Goal: Task Accomplishment & Management: Manage account settings

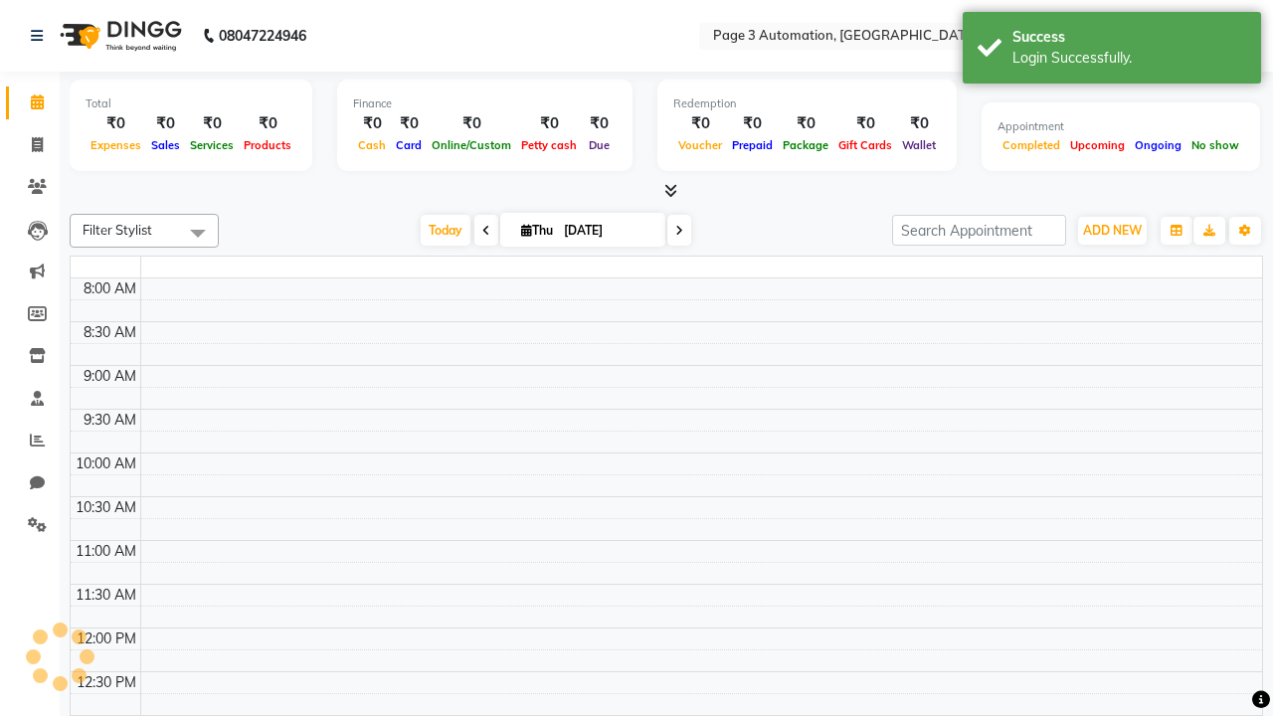
select select "en"
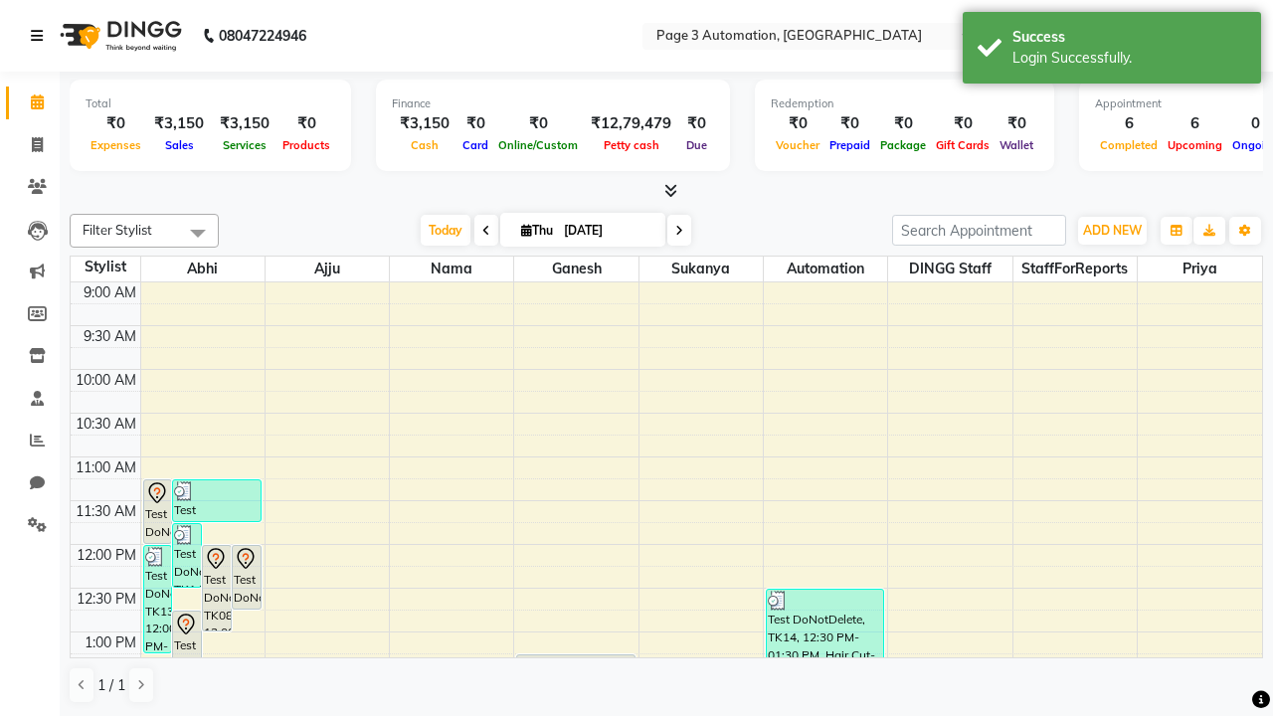
click at [41, 36] on icon at bounding box center [37, 36] width 12 height 14
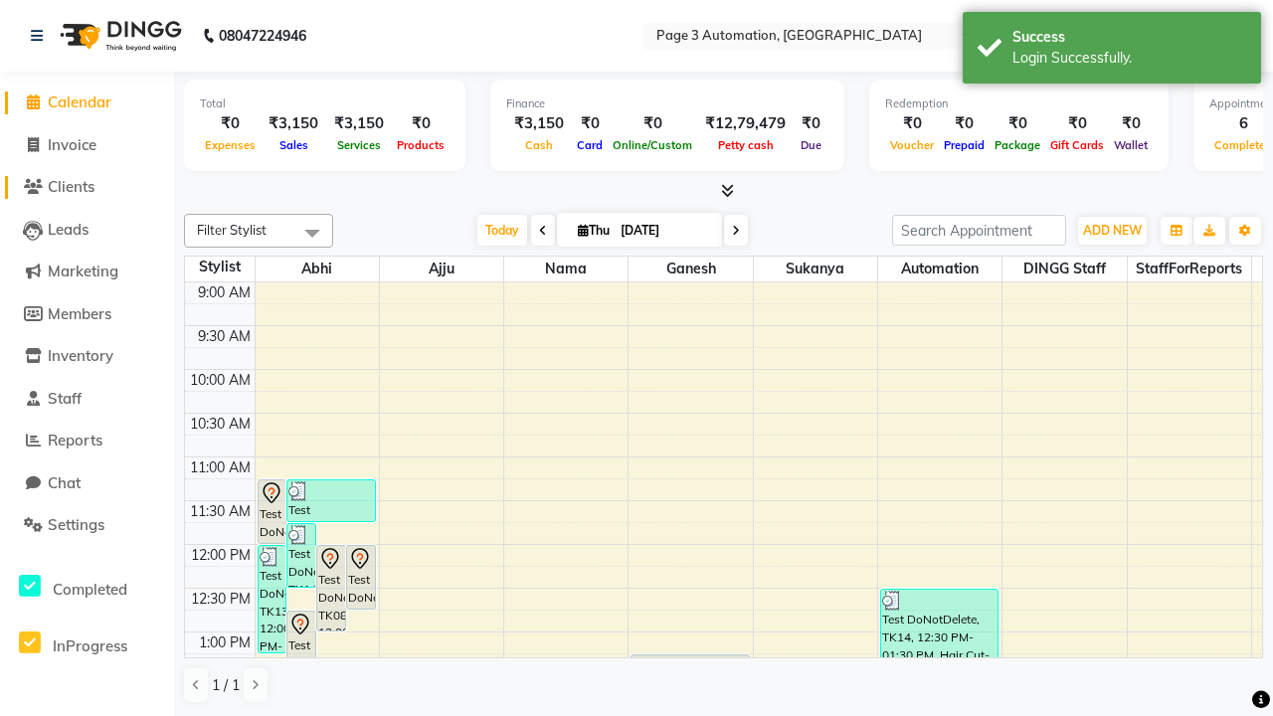
click at [87, 187] on span "Clients" at bounding box center [71, 186] width 47 height 19
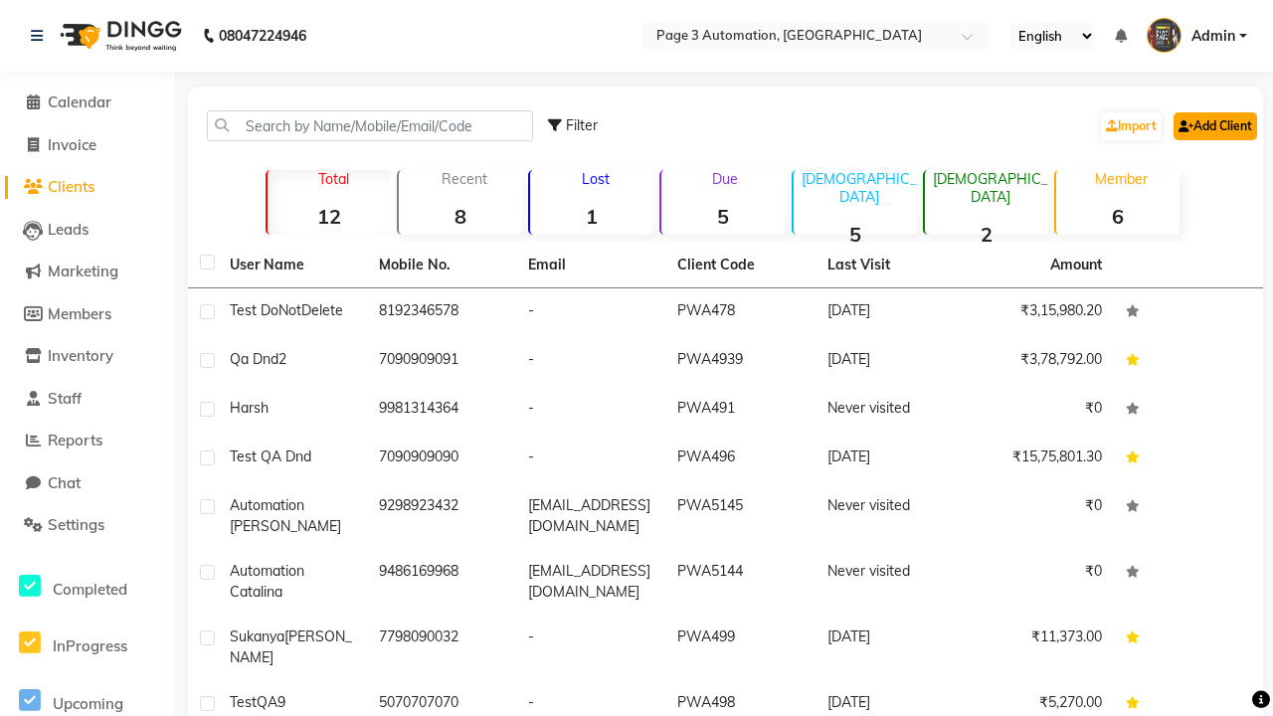
click at [1213, 125] on link "Add Client" at bounding box center [1215, 126] width 84 height 28
select select "22"
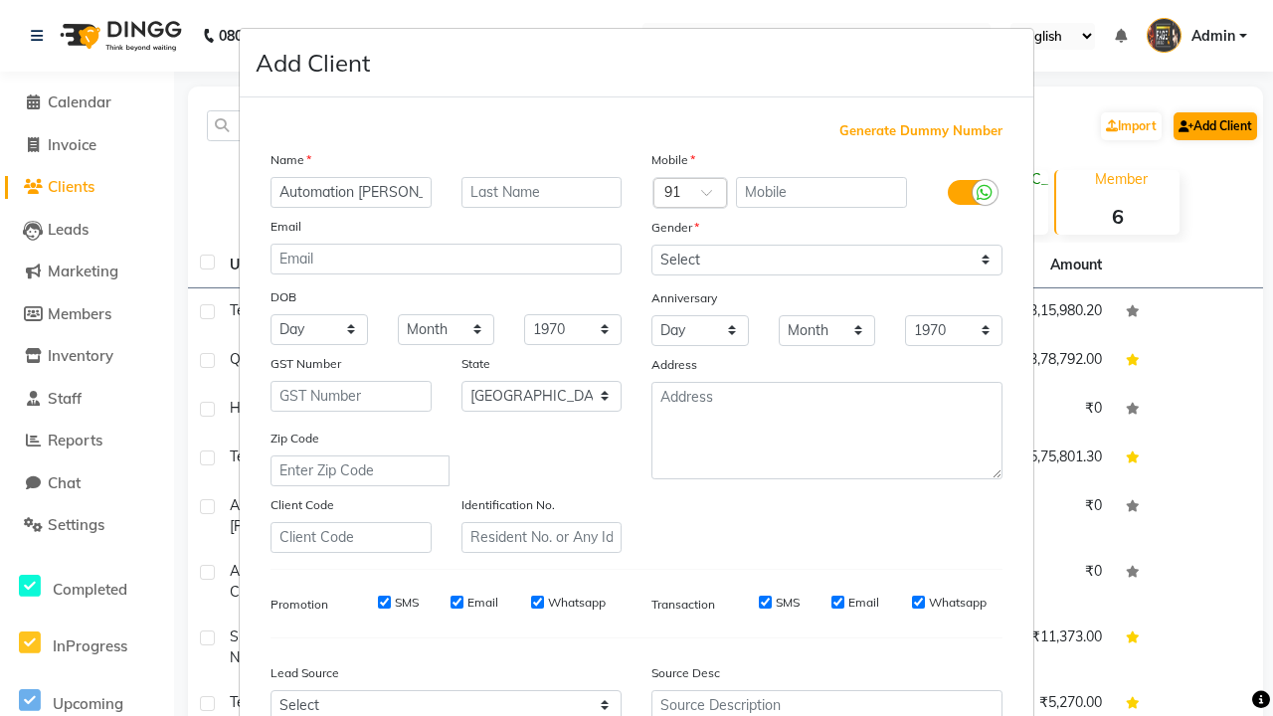
type input "Automation [PERSON_NAME]"
type input "9351351219"
type input "[PERSON_NAME][EMAIL_ADDRESS][DOMAIN_NAME]"
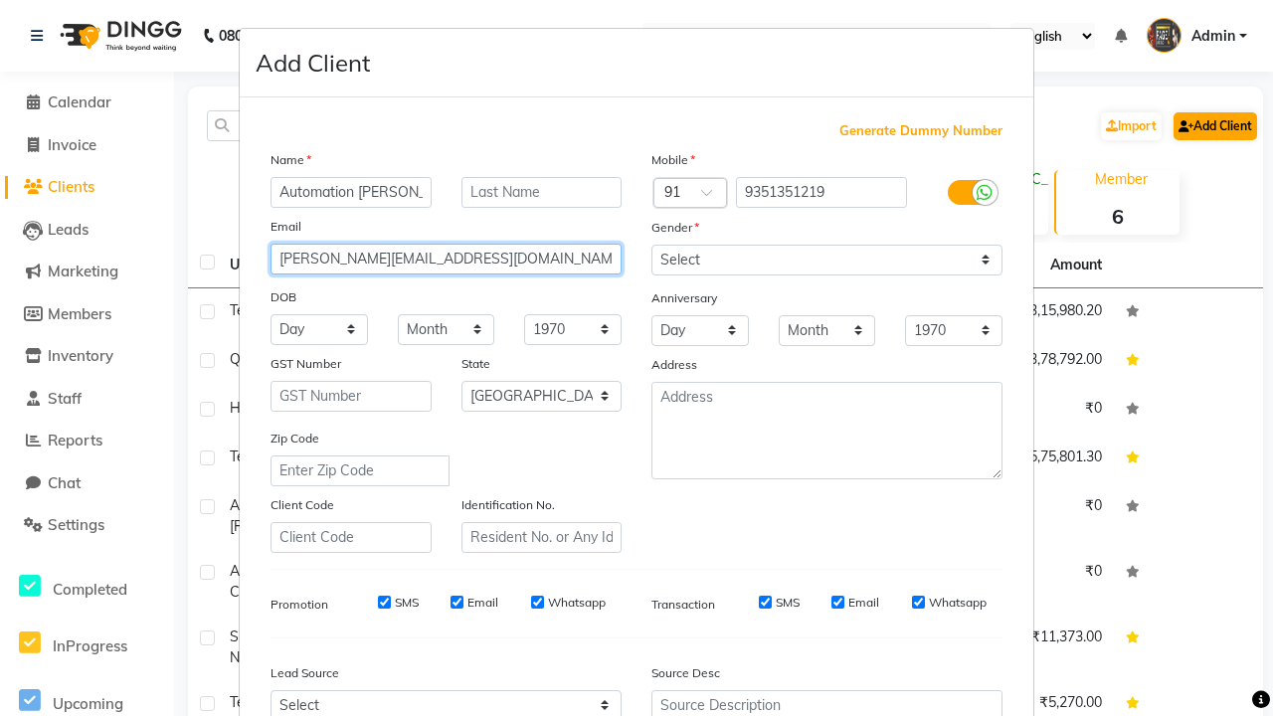
select select "male"
type input "[PERSON_NAME][EMAIL_ADDRESS][DOMAIN_NAME]"
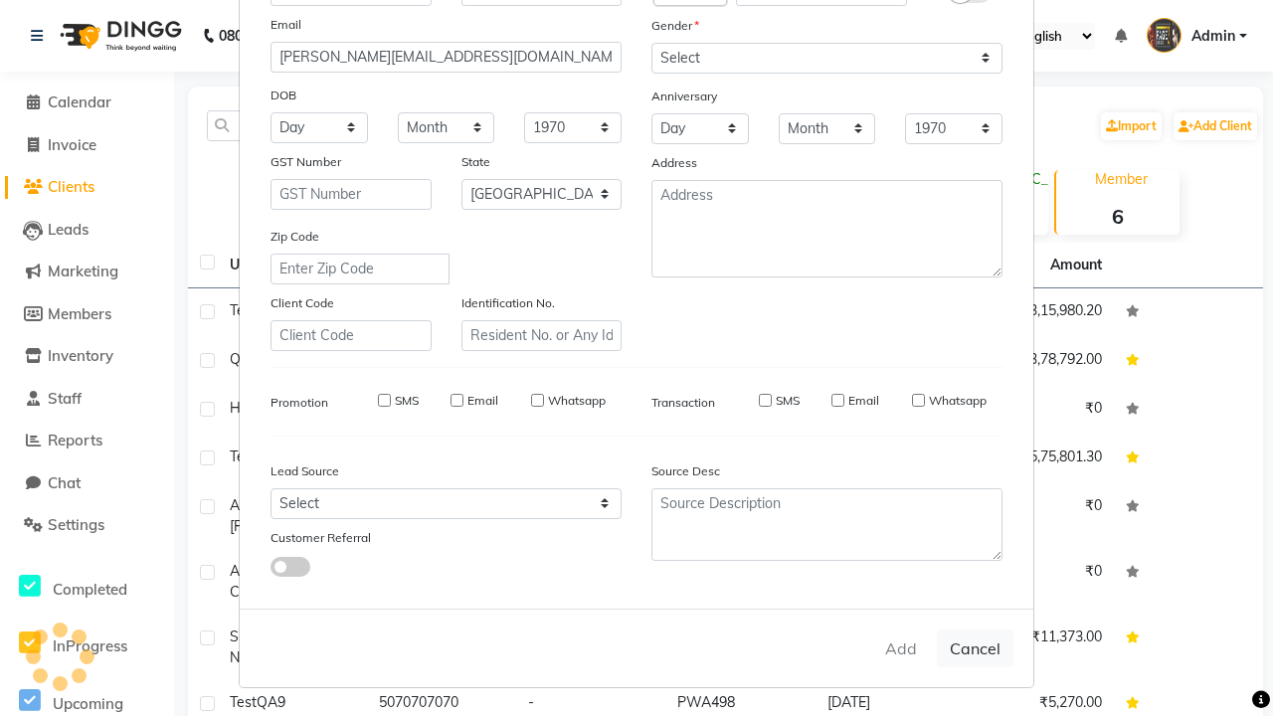
select select
select select "null"
select select
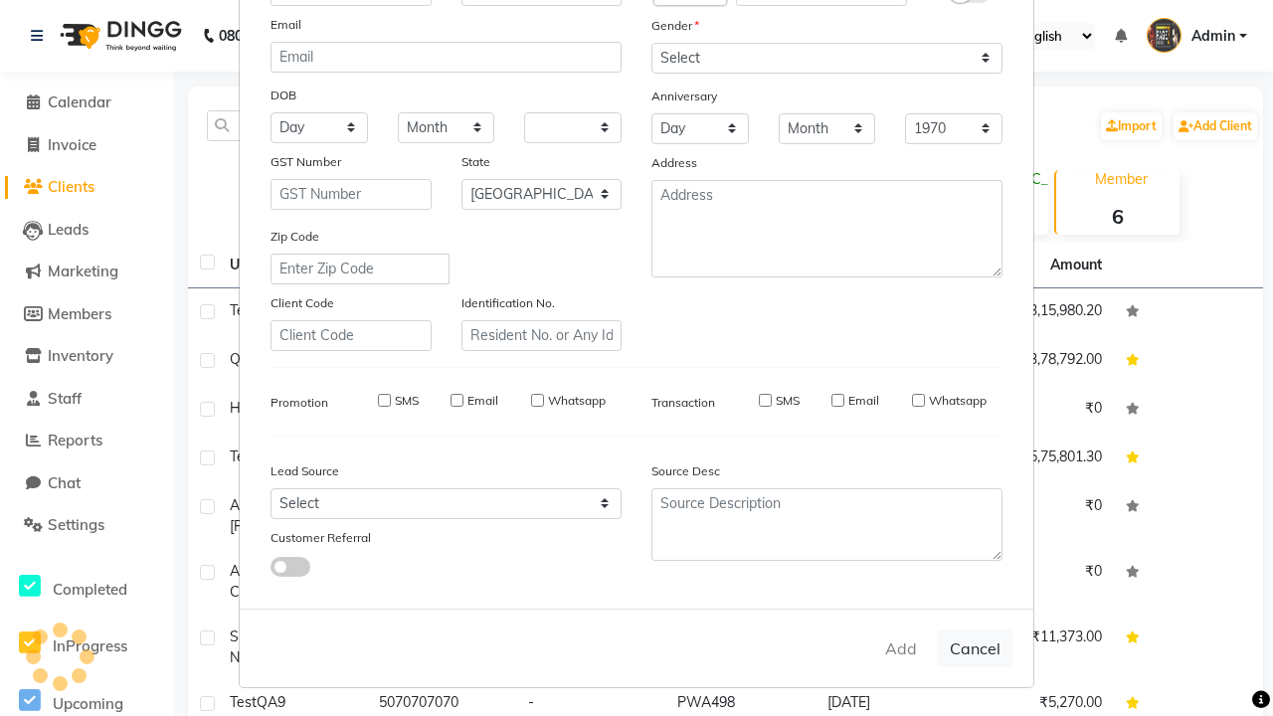
select select
checkbox input "false"
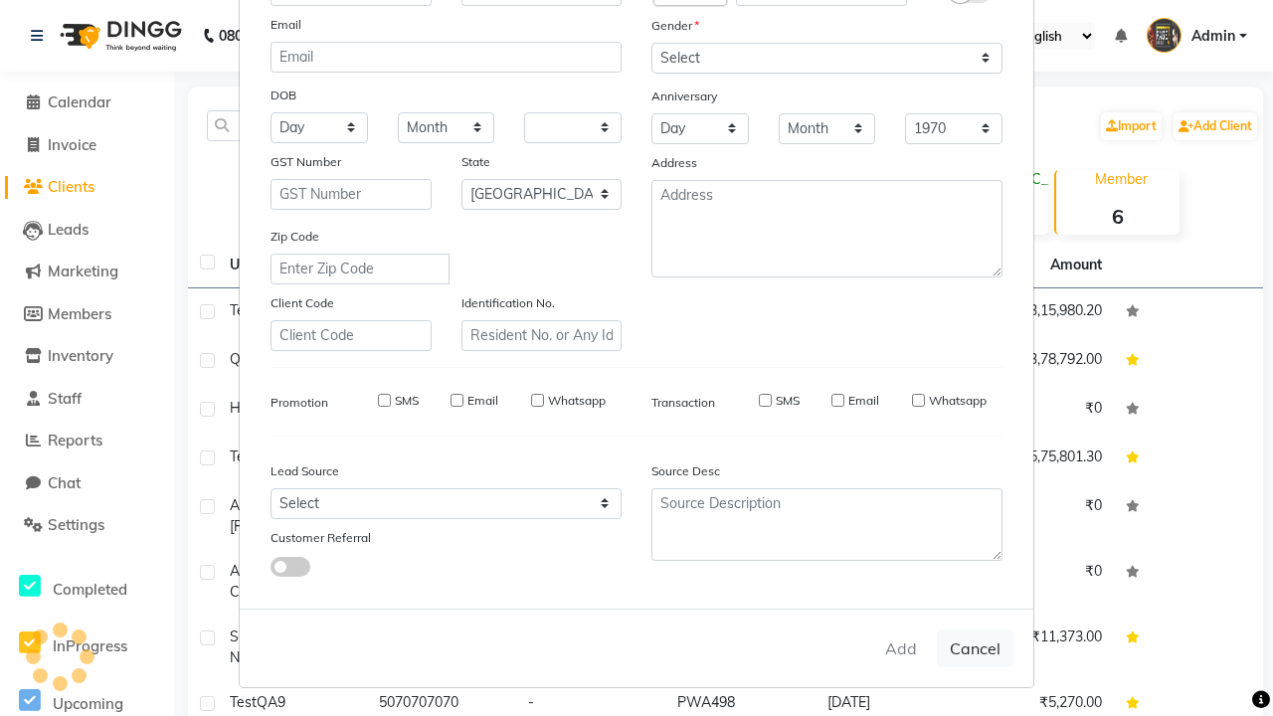
checkbox input "false"
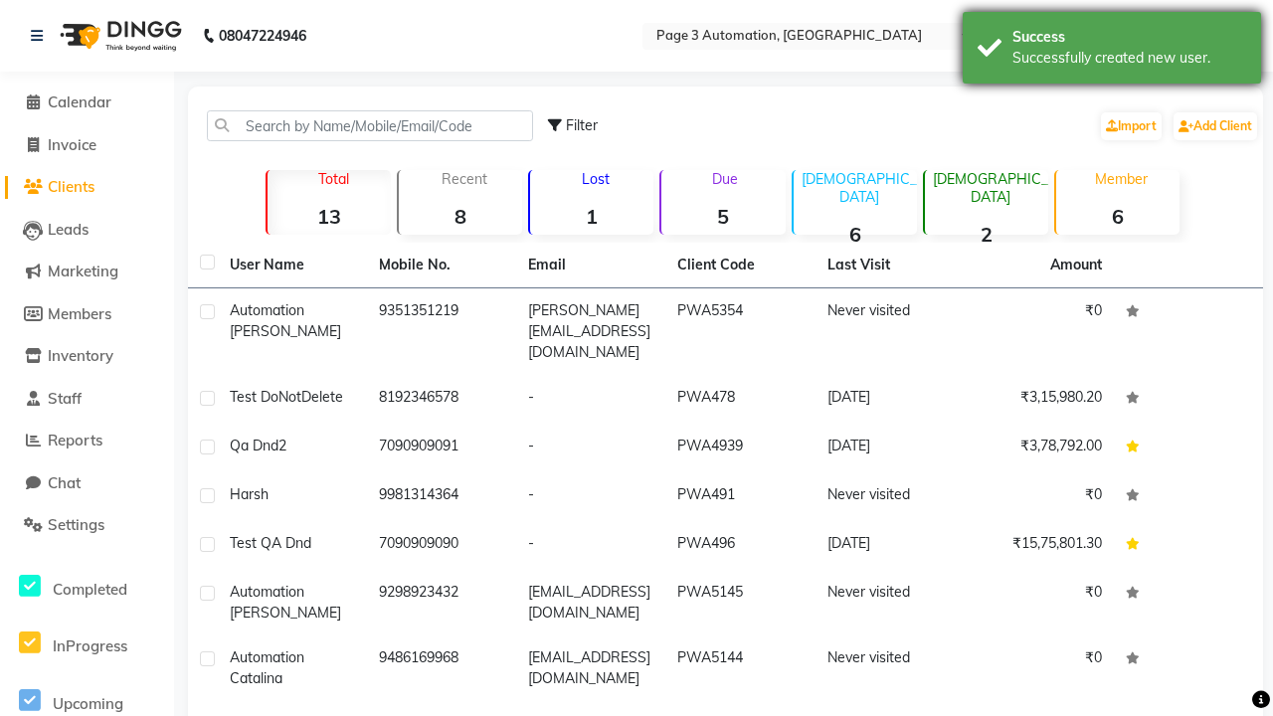
click at [1112, 51] on div "Successfully created new user." at bounding box center [1129, 58] width 234 height 21
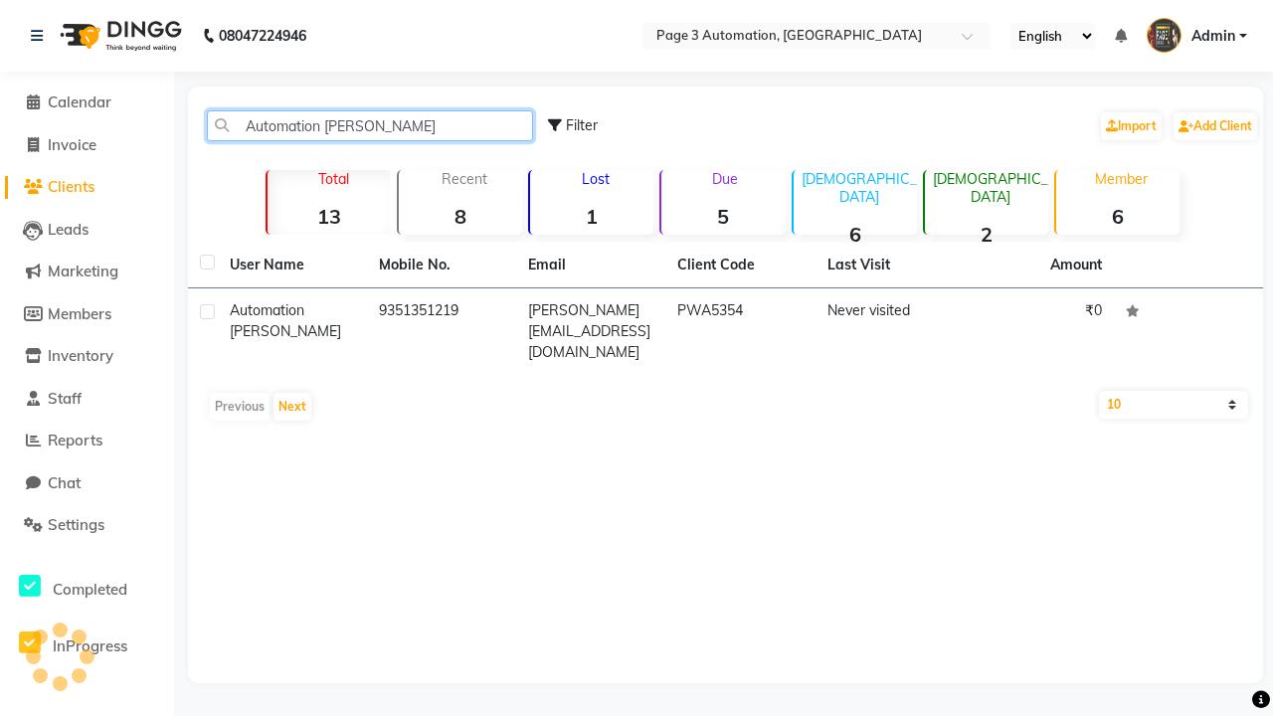
type input "Automation [PERSON_NAME]"
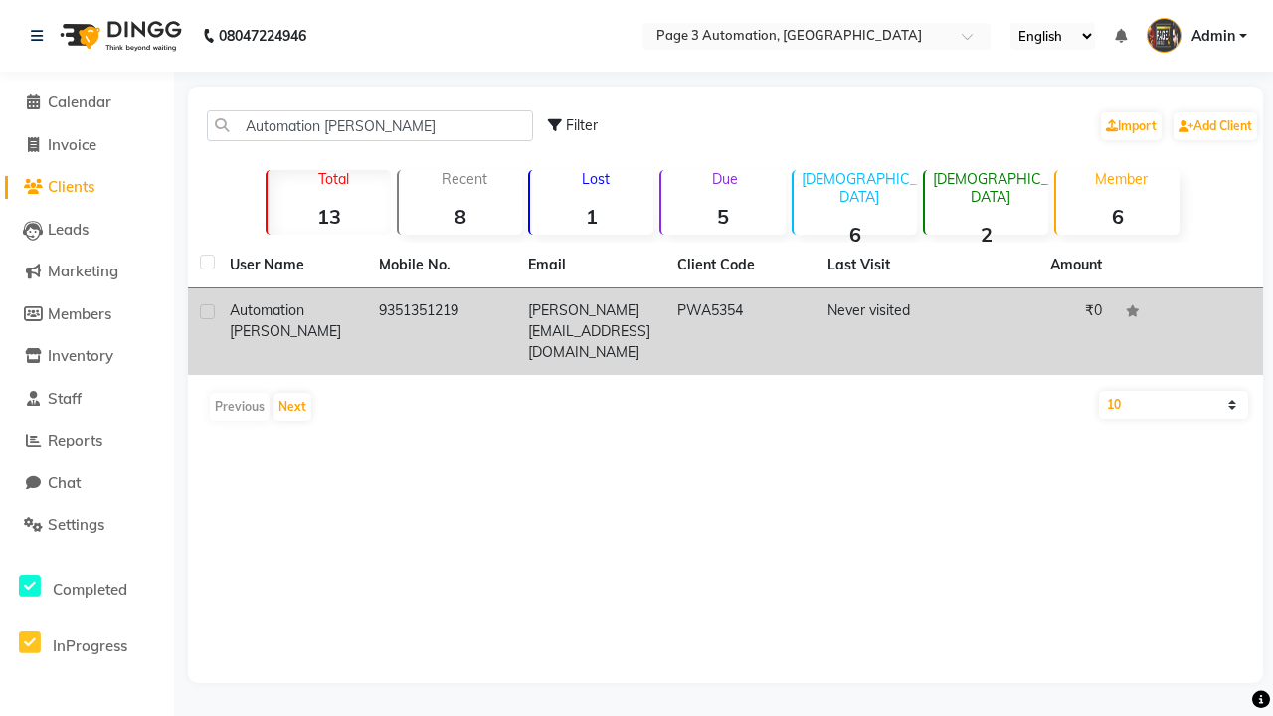
click at [725, 321] on td "PWA5354" at bounding box center [739, 331] width 149 height 87
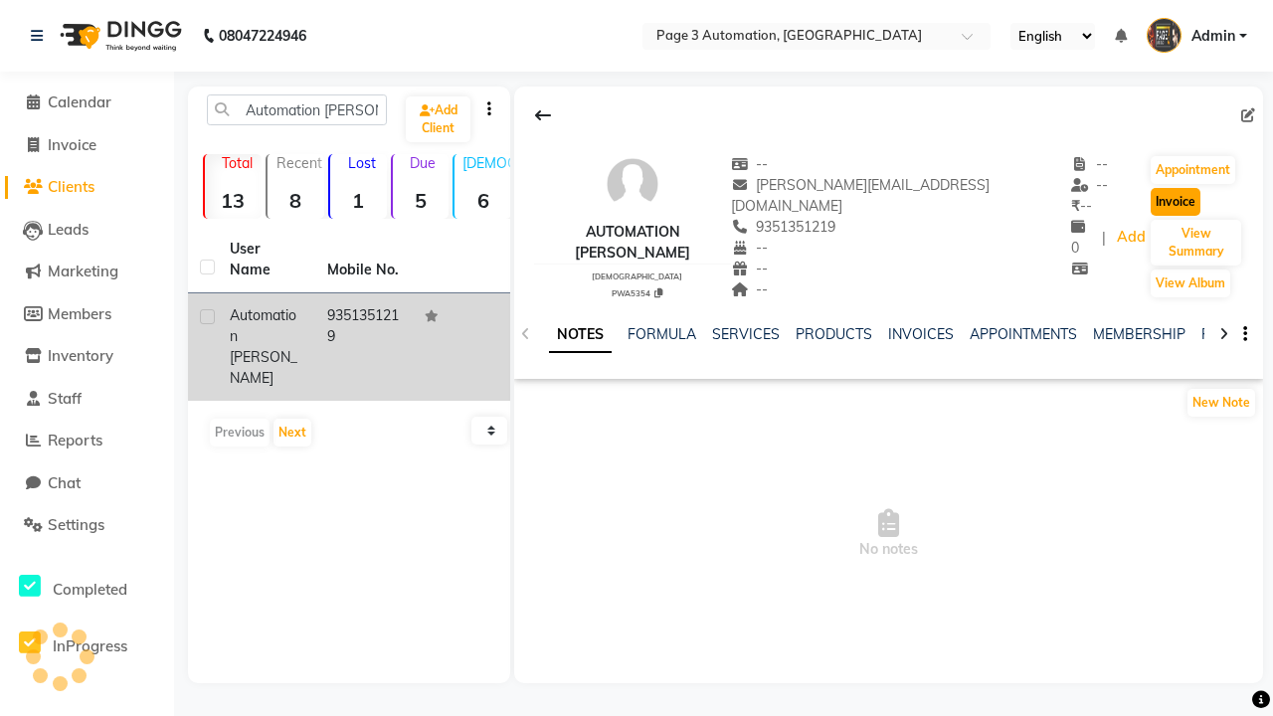
click at [1151, 202] on button "Invoice" at bounding box center [1176, 202] width 50 height 28
select select "2774"
select select "service"
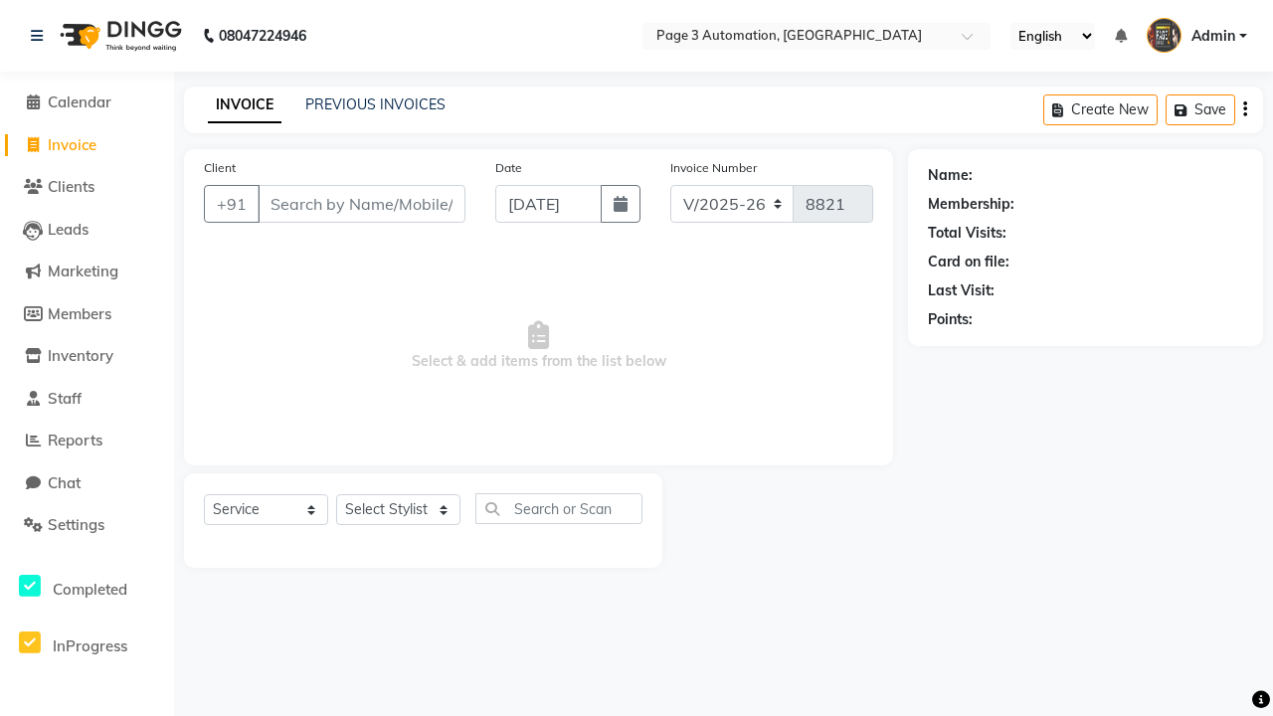
type input "9351351219"
select select "71572"
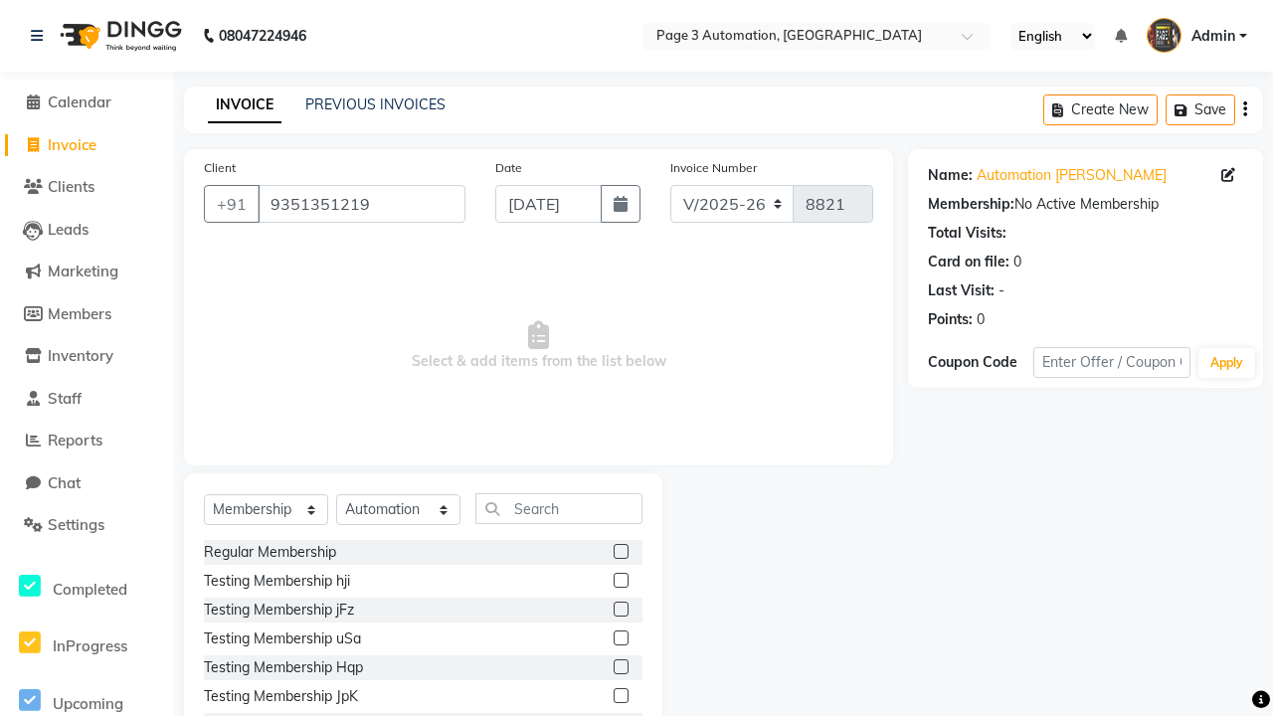
click at [621, 551] on label at bounding box center [621, 551] width 15 height 15
click at [621, 551] on input "checkbox" at bounding box center [620, 552] width 13 height 13
select select "select"
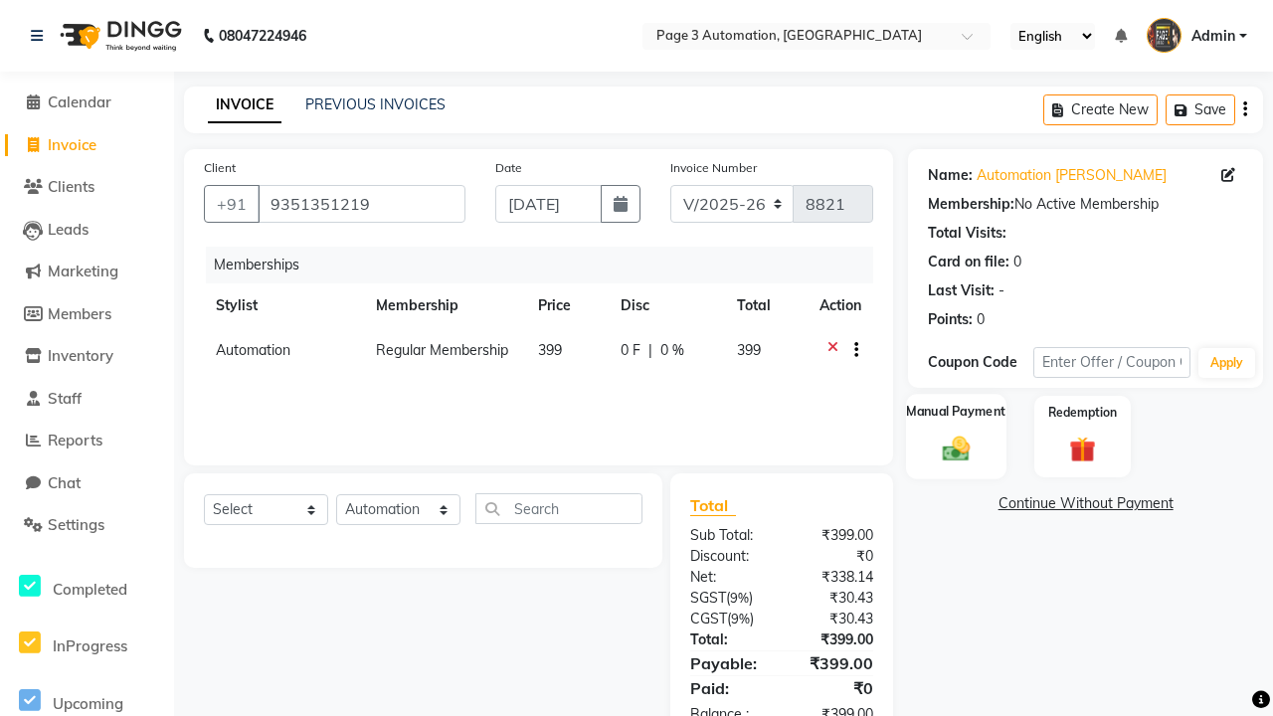
click at [956, 413] on label "Manual Payment" at bounding box center [956, 412] width 99 height 19
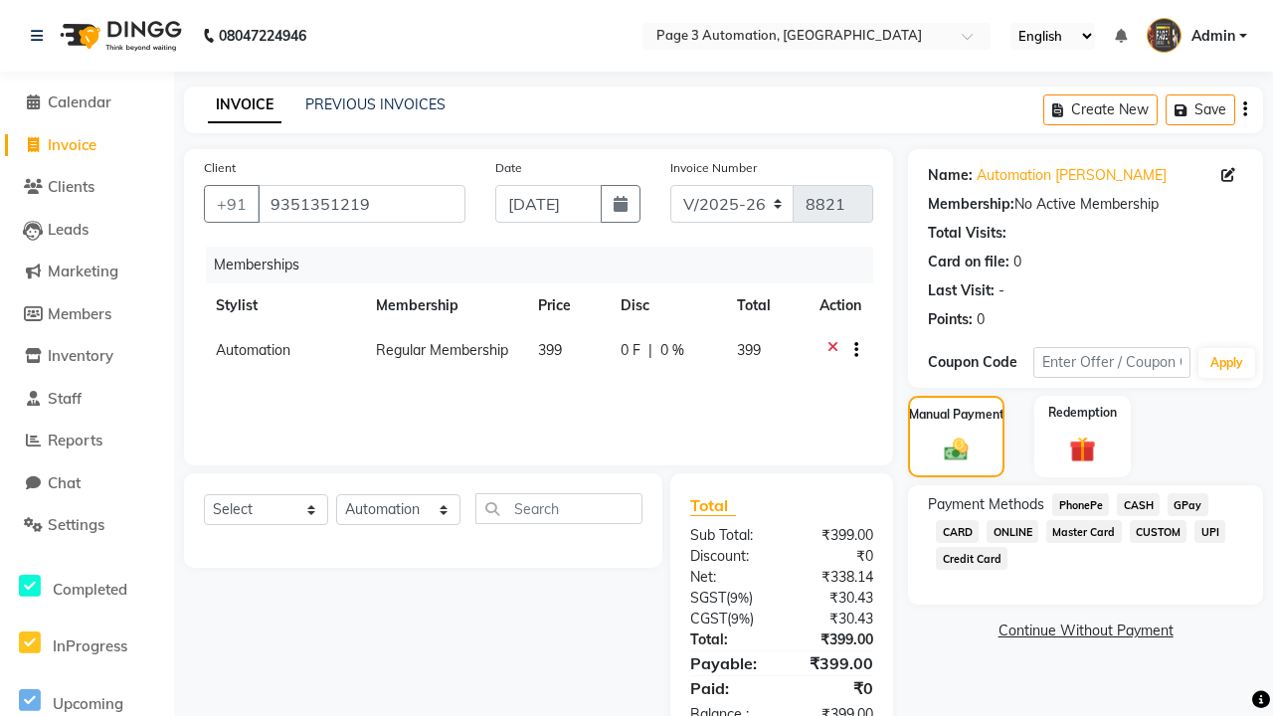
click at [1138, 504] on span "CASH" at bounding box center [1138, 504] width 43 height 23
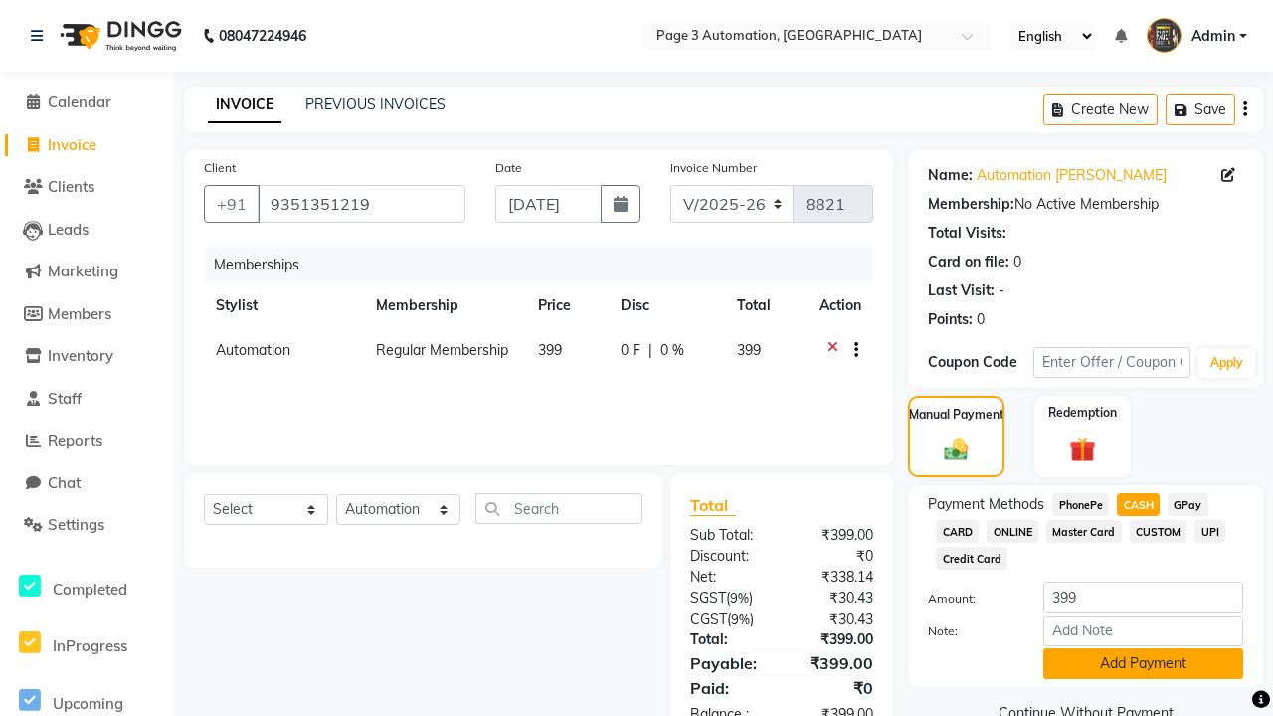
click at [1143, 663] on button "Add Payment" at bounding box center [1143, 663] width 200 height 31
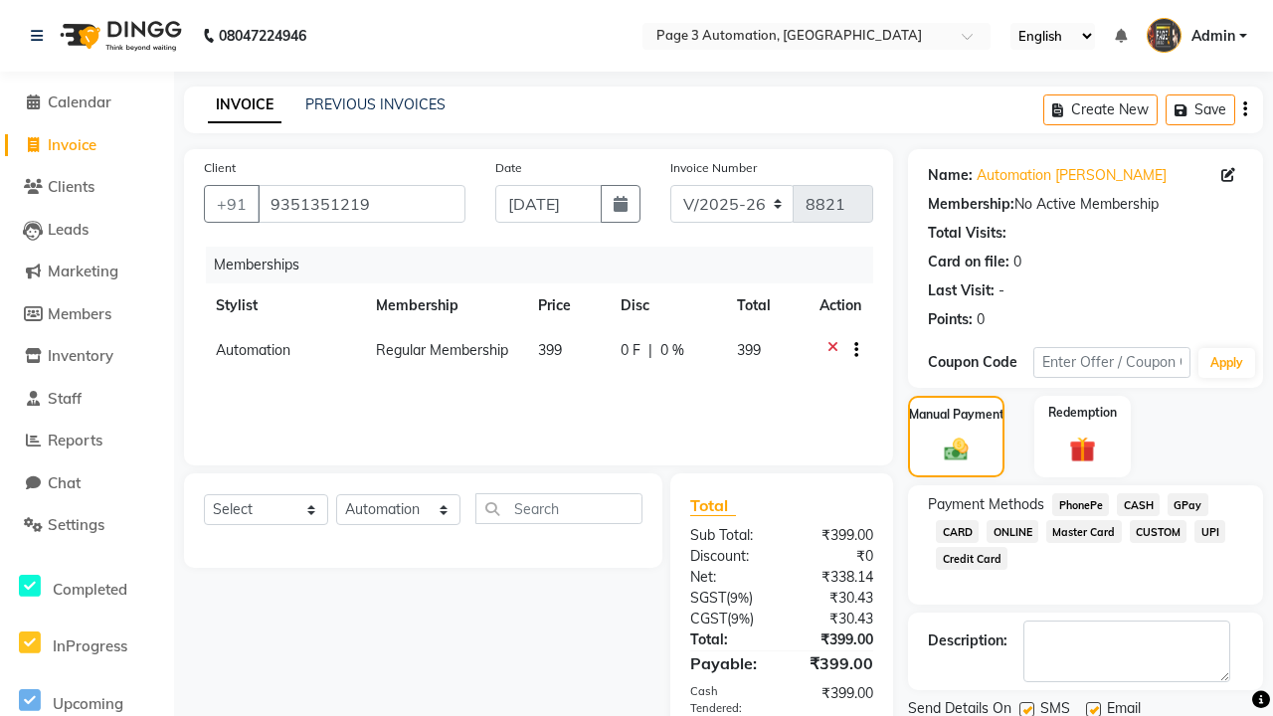
click at [1026, 708] on label at bounding box center [1026, 709] width 15 height 15
click at [1026, 708] on input "checkbox" at bounding box center [1025, 710] width 13 height 13
checkbox input "false"
click at [1093, 708] on label at bounding box center [1093, 708] width 15 height 15
click at [1093, 708] on input "checkbox" at bounding box center [1092, 709] width 13 height 13
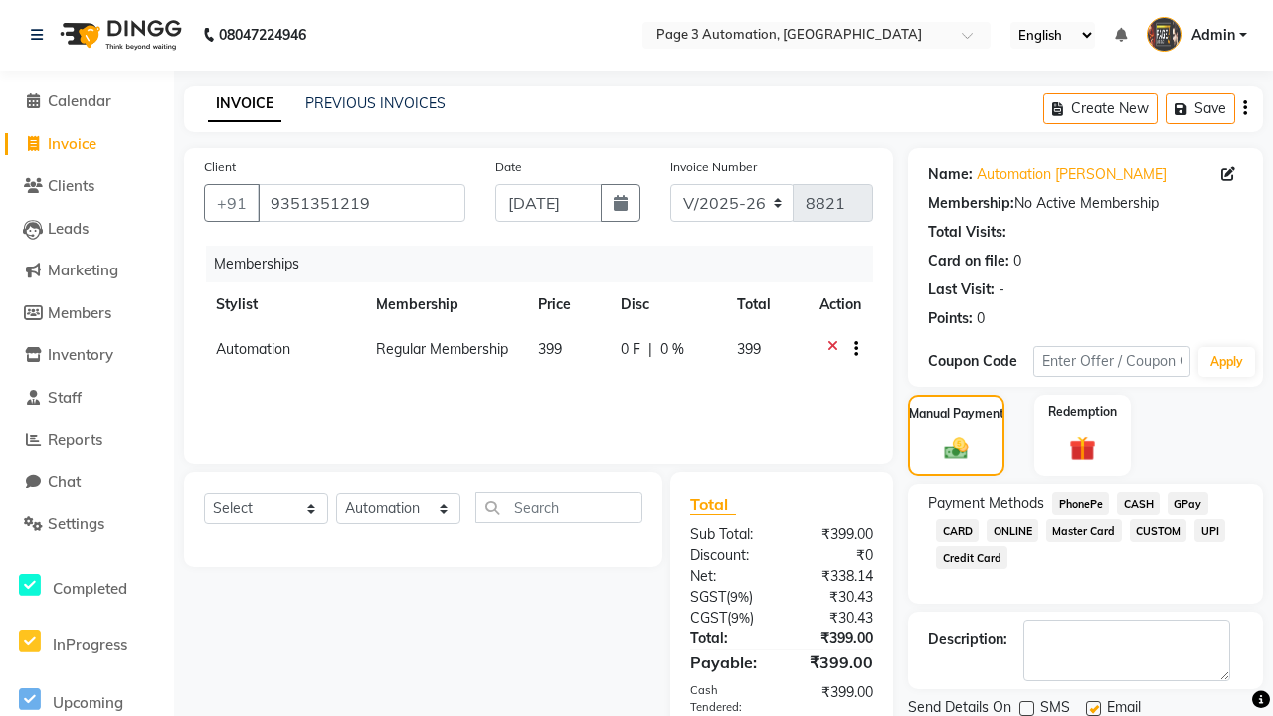
checkbox input "false"
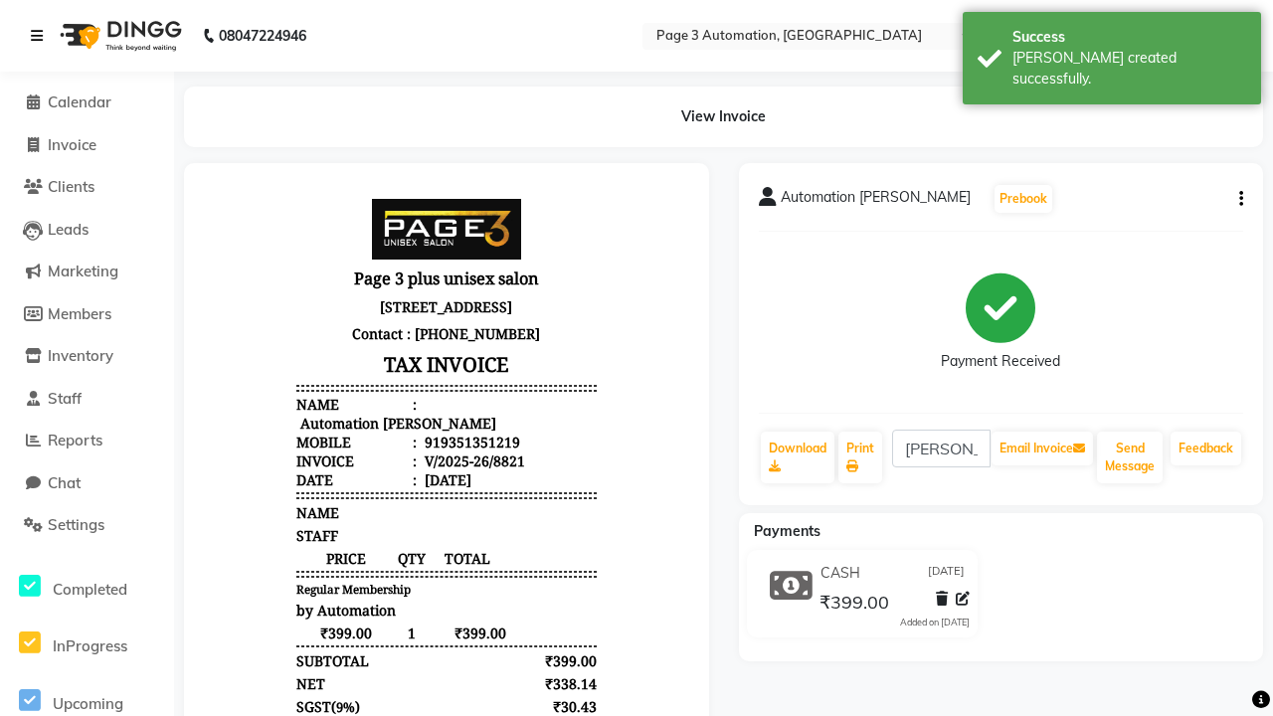
click at [1112, 51] on div "Bill created successfully." at bounding box center [1129, 69] width 234 height 42
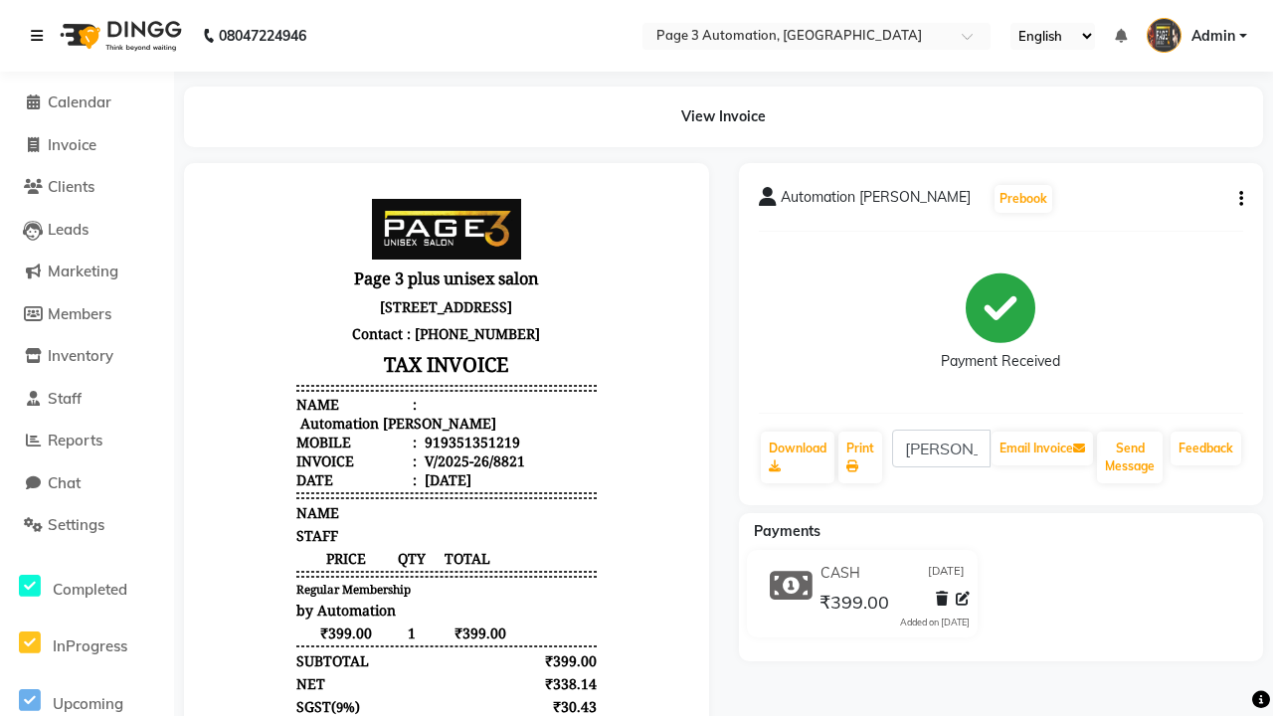
click at [41, 36] on icon at bounding box center [37, 36] width 12 height 14
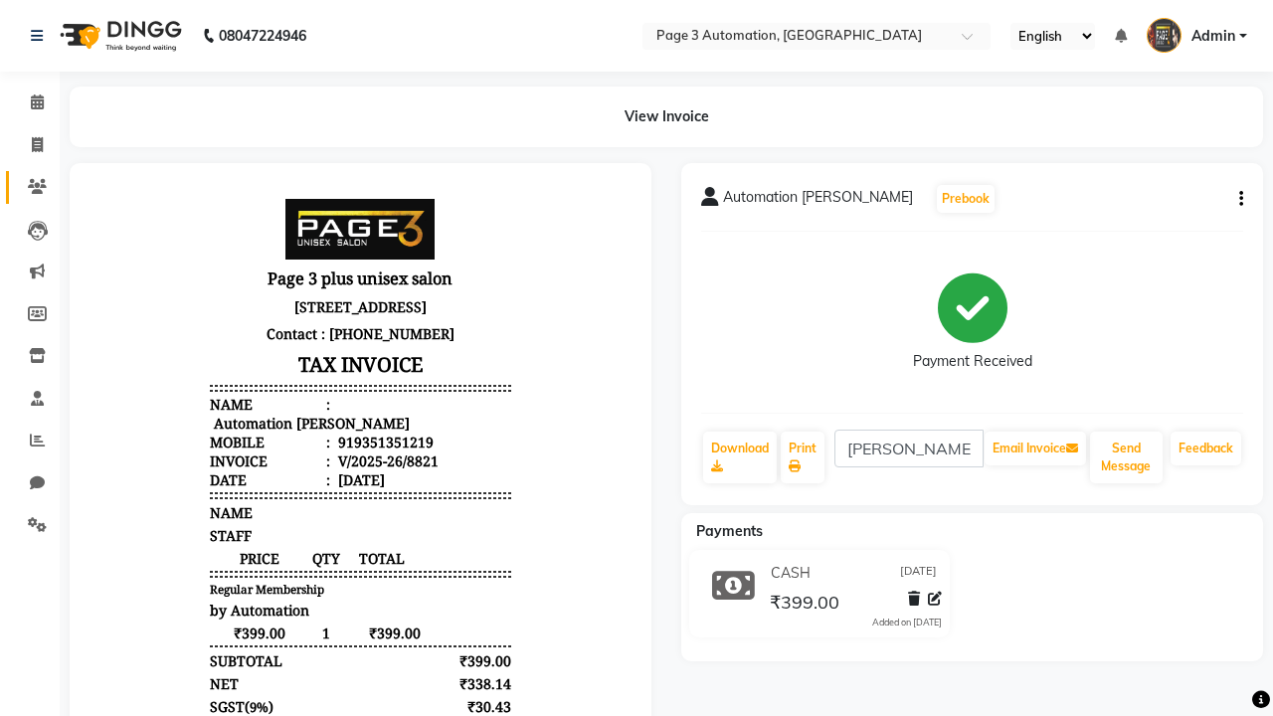
click at [30, 187] on icon at bounding box center [37, 186] width 19 height 15
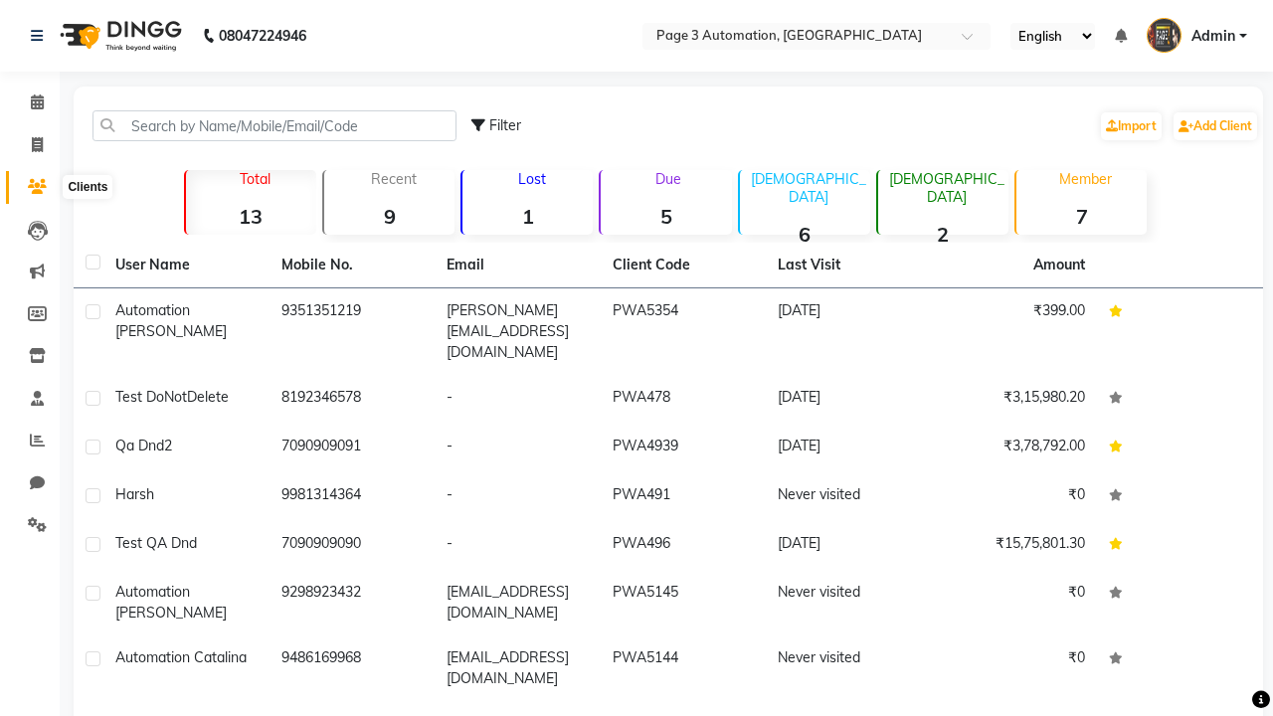
click at [1081, 216] on strong "7" at bounding box center [1081, 216] width 130 height 25
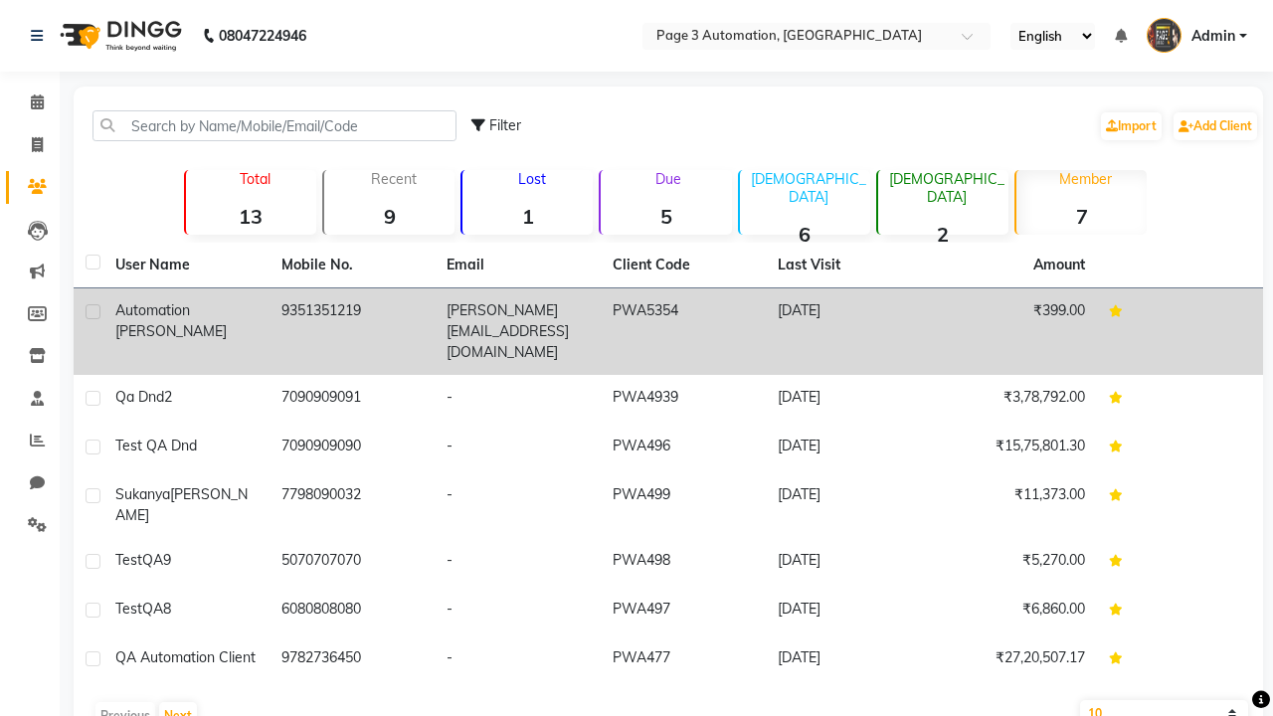
click at [92, 311] on label at bounding box center [93, 311] width 15 height 15
click at [92, 311] on input "checkbox" at bounding box center [92, 312] width 13 height 13
checkbox input "true"
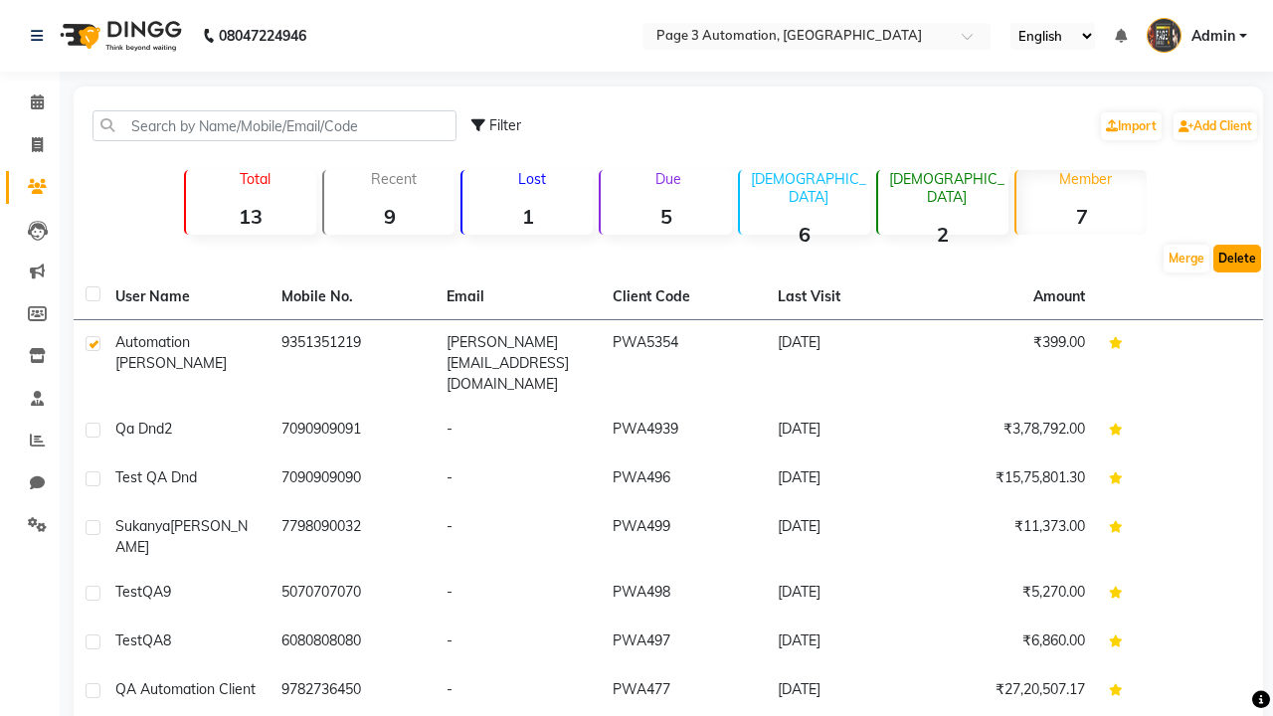
click at [1237, 259] on button "Delete" at bounding box center [1237, 259] width 48 height 28
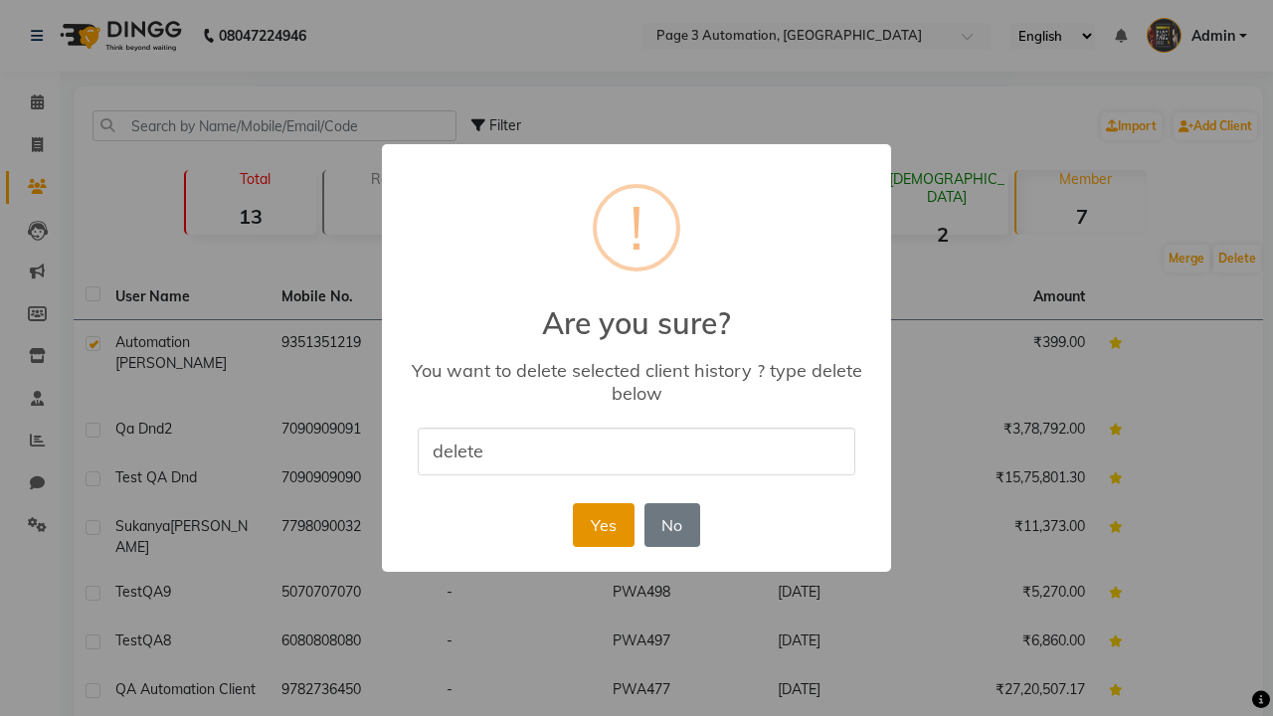
type input "delete"
click at [603, 524] on button "Yes" at bounding box center [603, 525] width 61 height 44
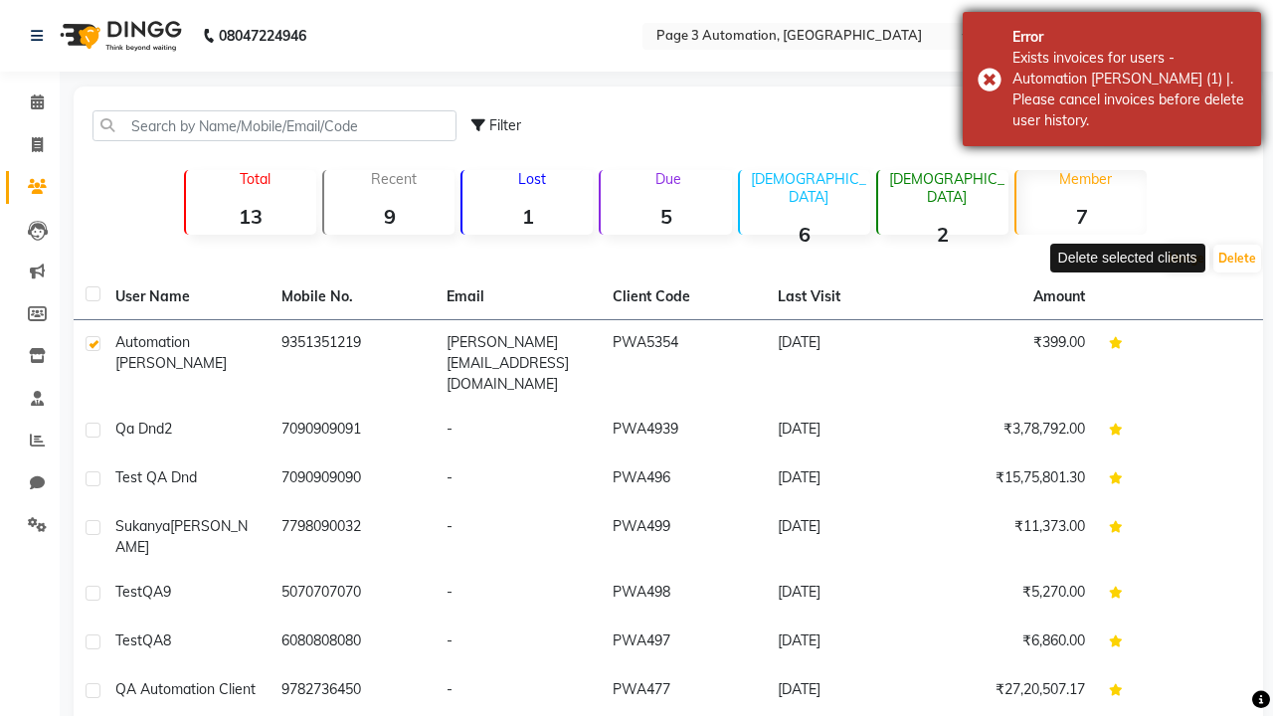
click at [1112, 79] on div "Exists invoices for users - Automation [PERSON_NAME] (1) |. Please cancel invoi…" at bounding box center [1129, 90] width 234 height 84
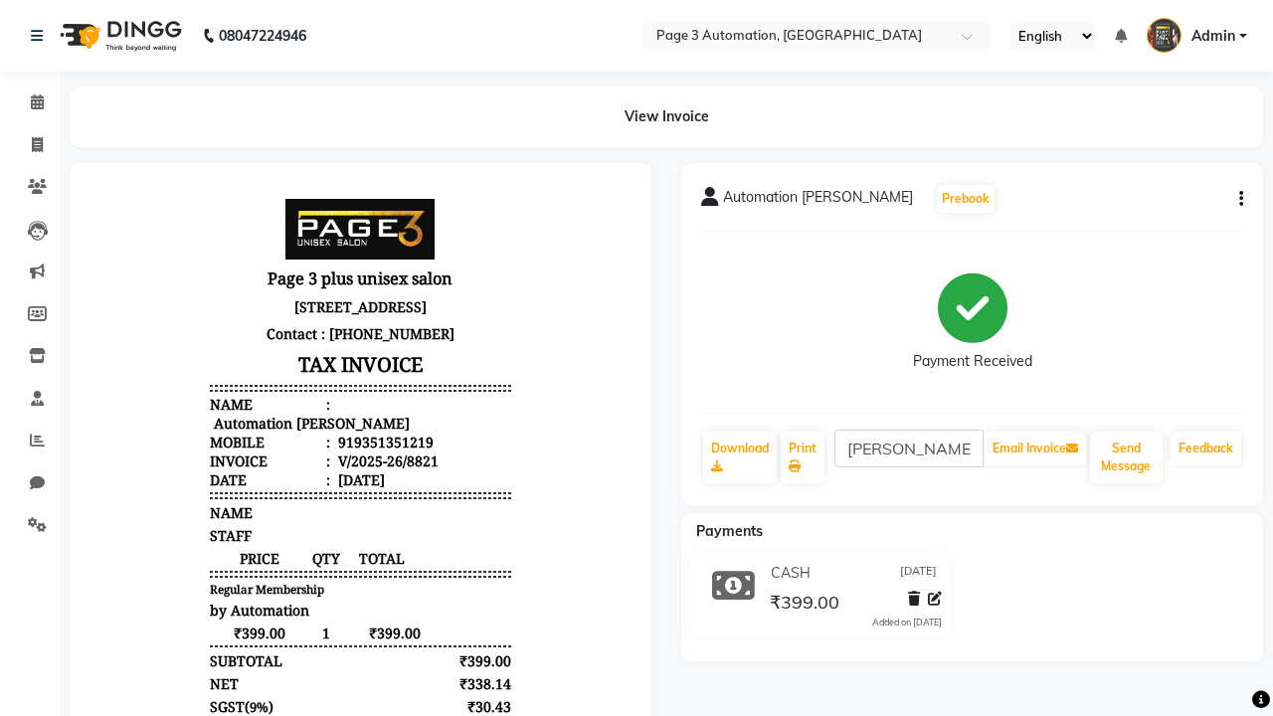
click at [1237, 199] on button "button" at bounding box center [1237, 199] width 12 height 21
click at [1108, 161] on div "Cancel Invoice / Refund Invoice" at bounding box center [1108, 161] width 204 height 25
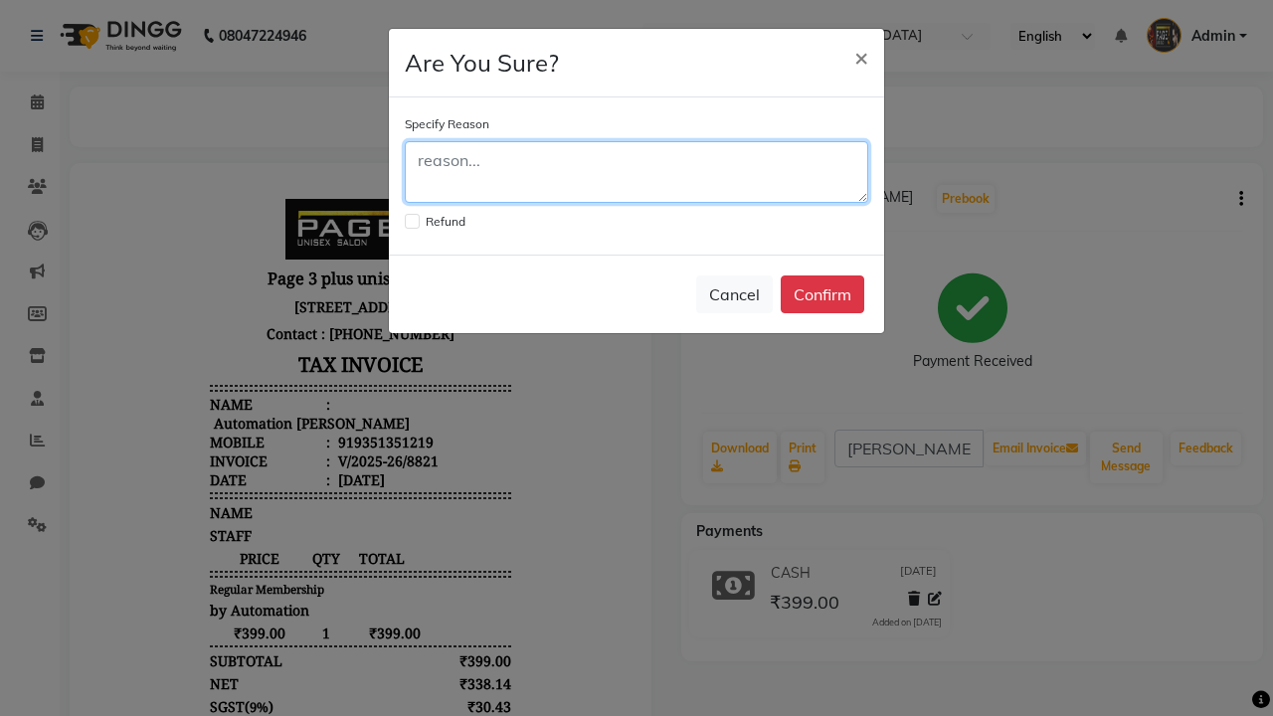
click at [636, 172] on textarea at bounding box center [636, 172] width 463 height 62
type textarea "Testing"
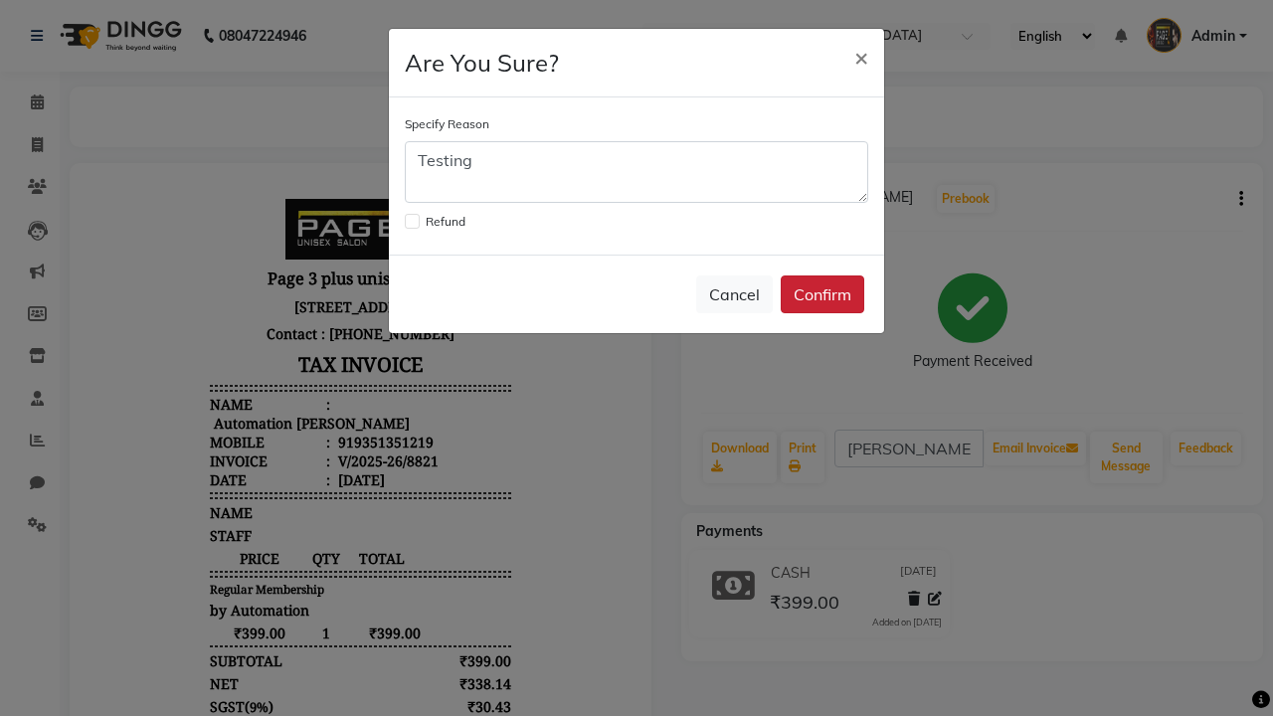
click at [822, 294] on button "Confirm" at bounding box center [823, 294] width 84 height 38
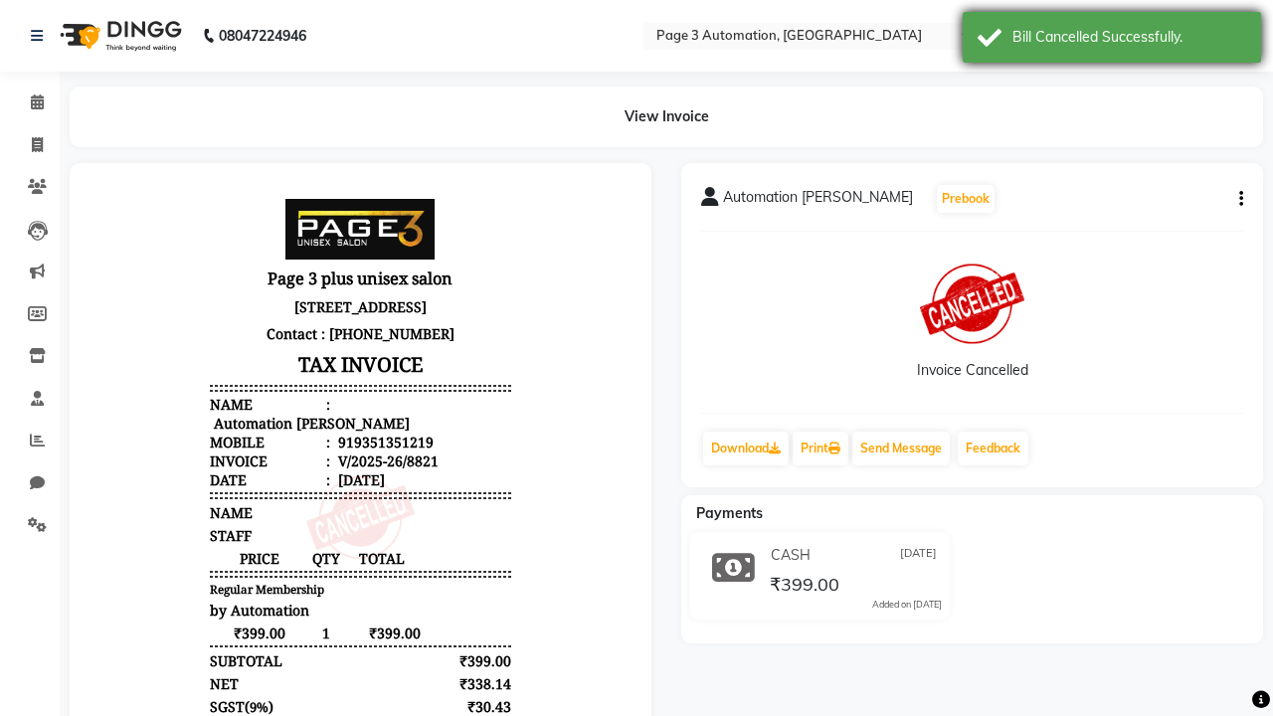
click at [1112, 40] on div "Bill Cancelled Successfully." at bounding box center [1129, 37] width 234 height 21
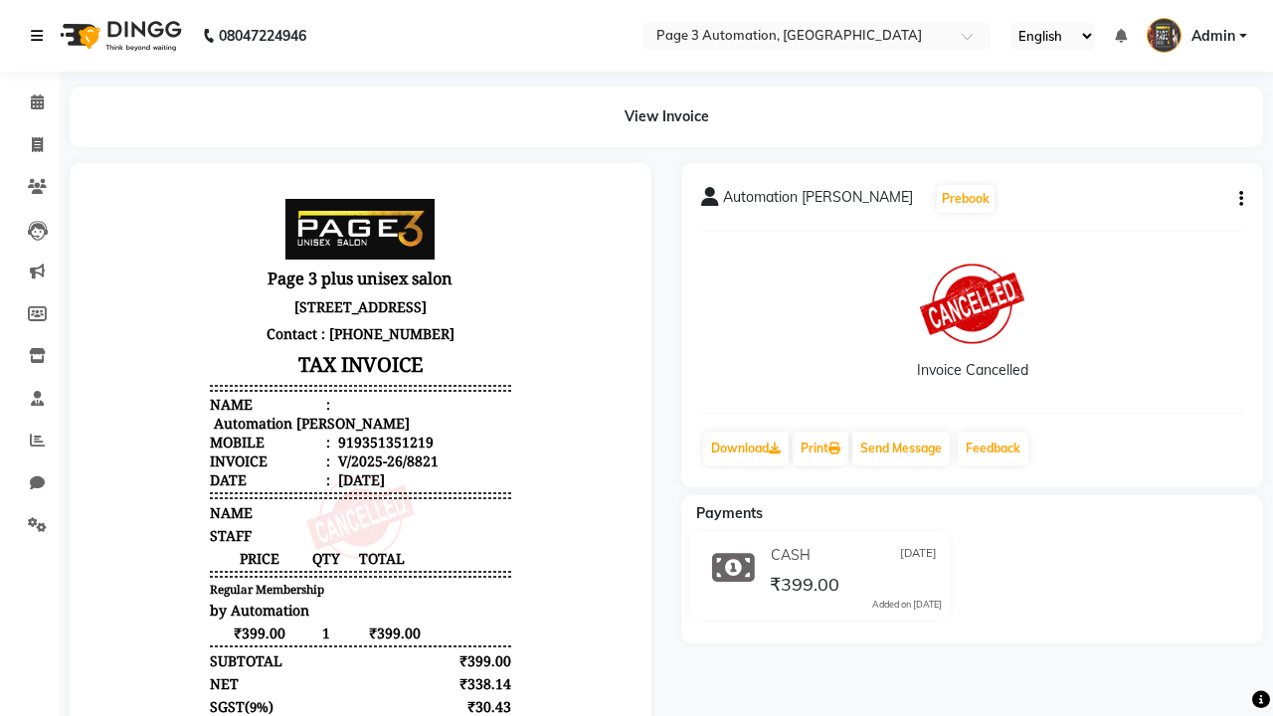
click at [41, 36] on icon at bounding box center [37, 36] width 12 height 14
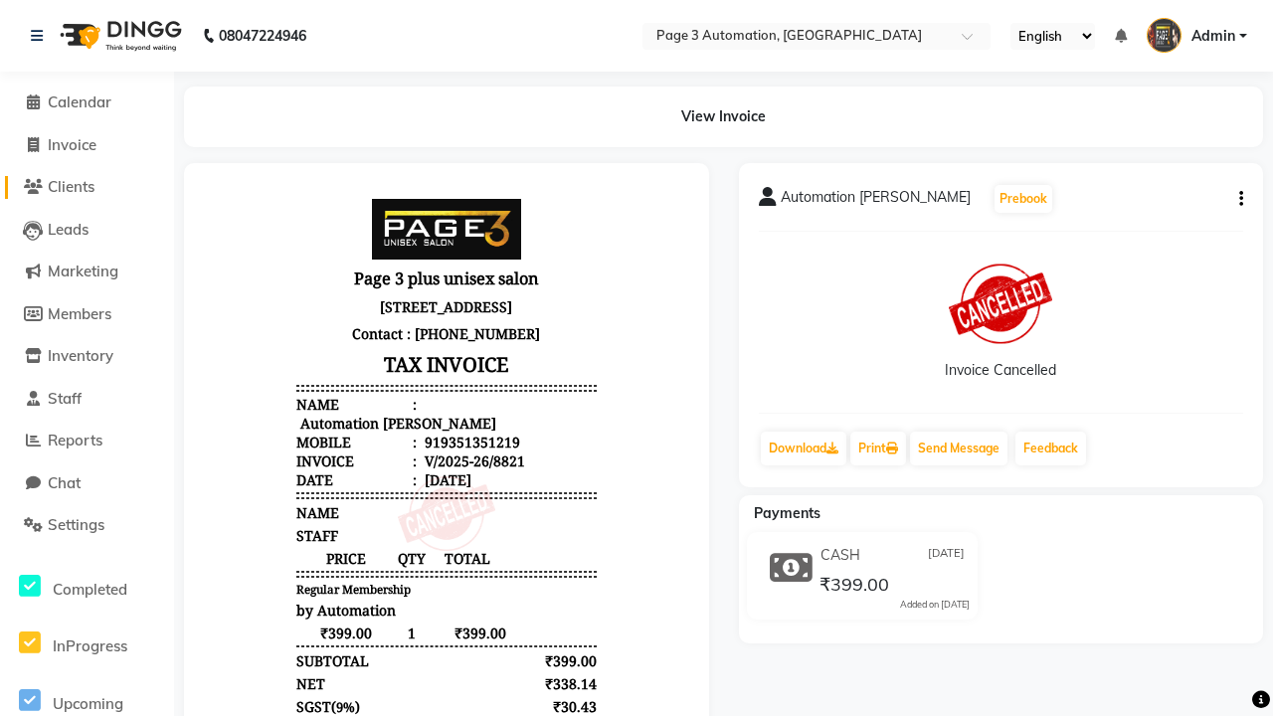
click at [87, 187] on span "Clients" at bounding box center [71, 186] width 47 height 19
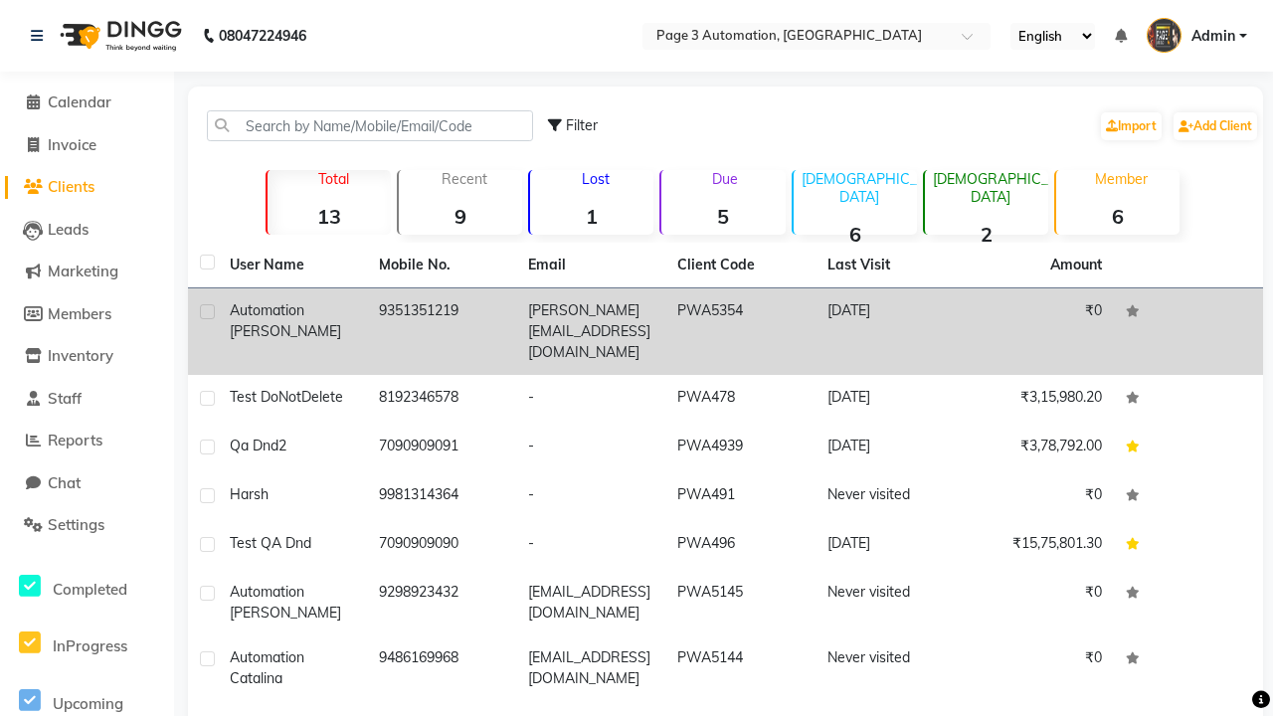
click at [207, 311] on label at bounding box center [207, 311] width 15 height 15
click at [207, 311] on input "checkbox" at bounding box center [206, 312] width 13 height 13
checkbox input "true"
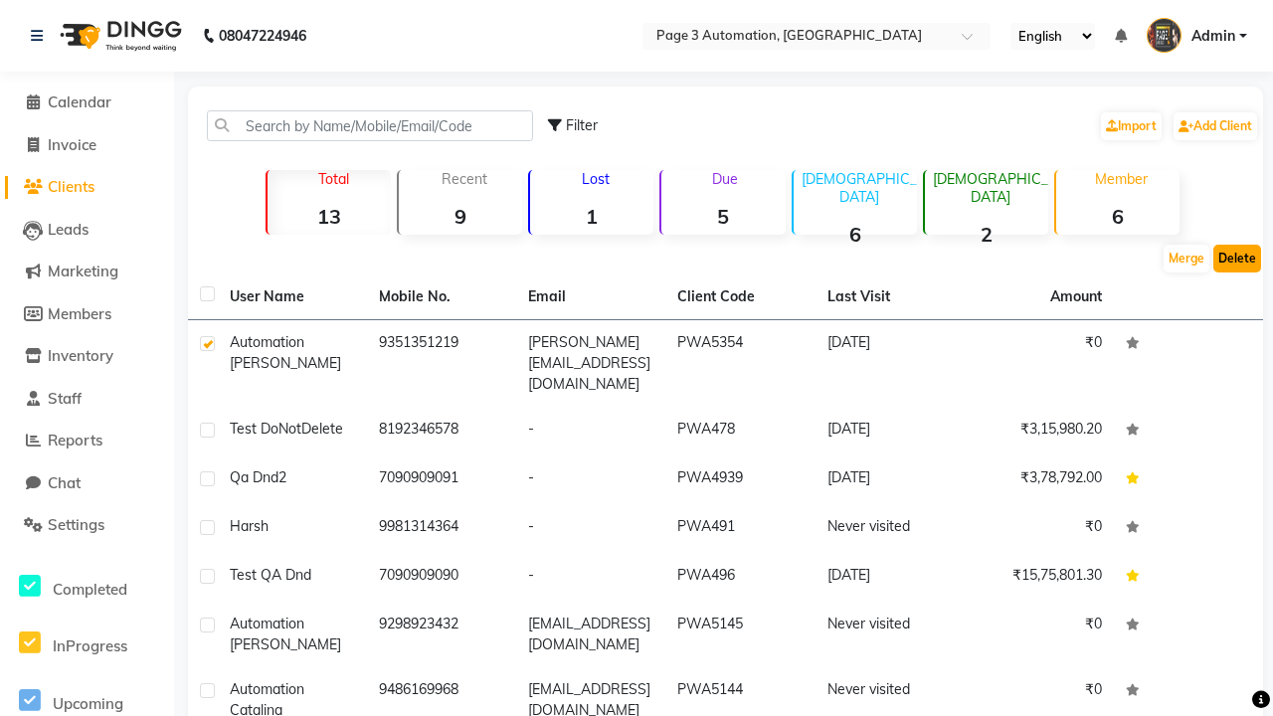
click at [1237, 259] on button "Delete" at bounding box center [1237, 259] width 48 height 28
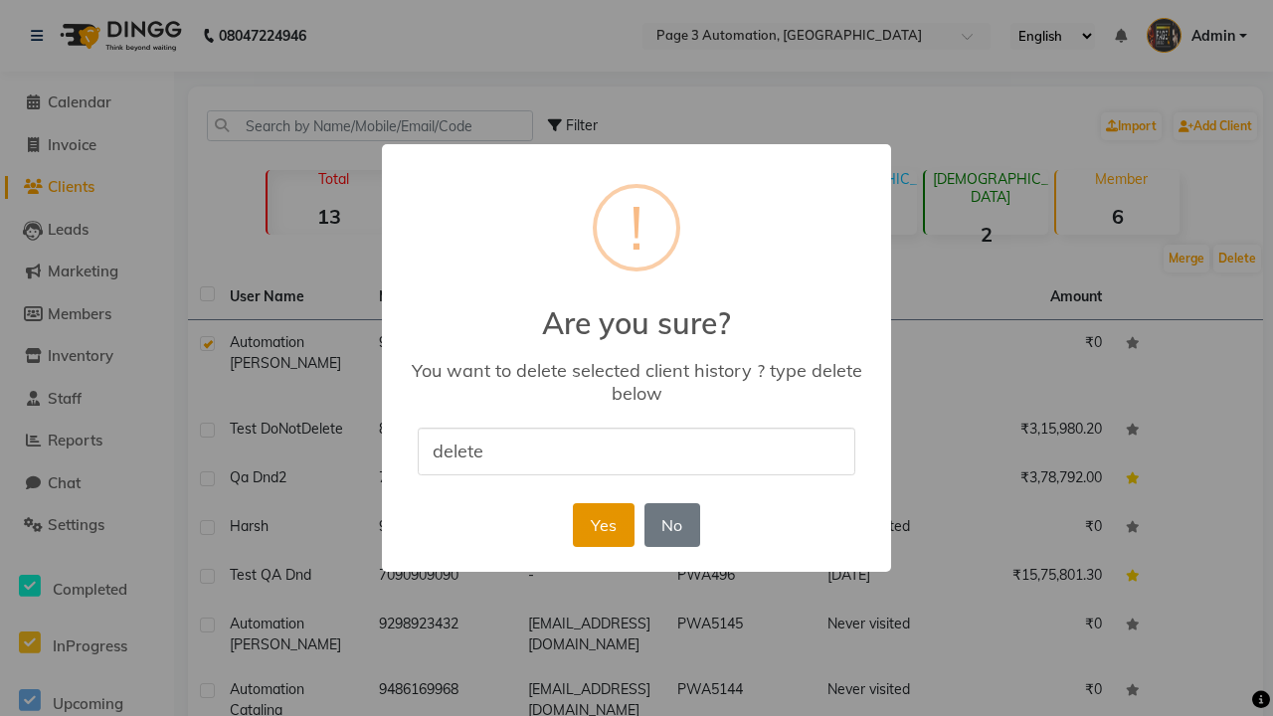
type input "delete"
click at [603, 524] on button "Yes" at bounding box center [603, 525] width 61 height 44
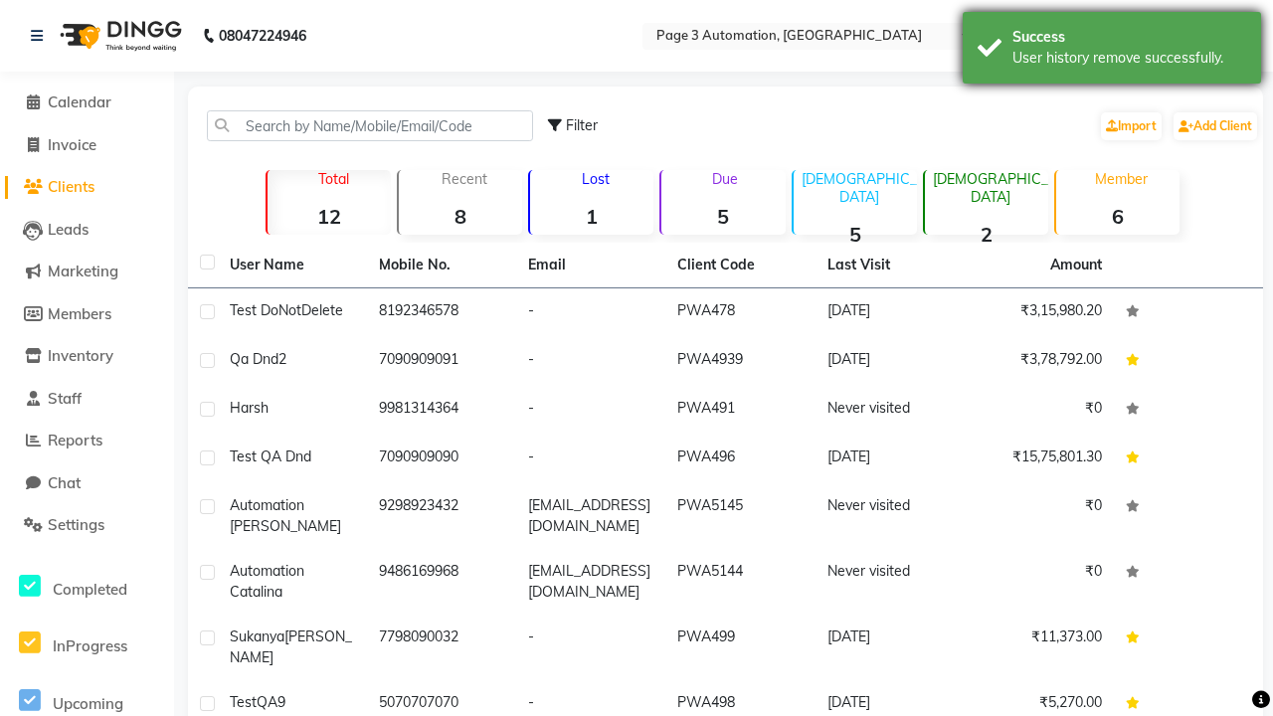
click at [1112, 51] on div "User history remove successfully." at bounding box center [1129, 58] width 234 height 21
